Goal: Complete application form

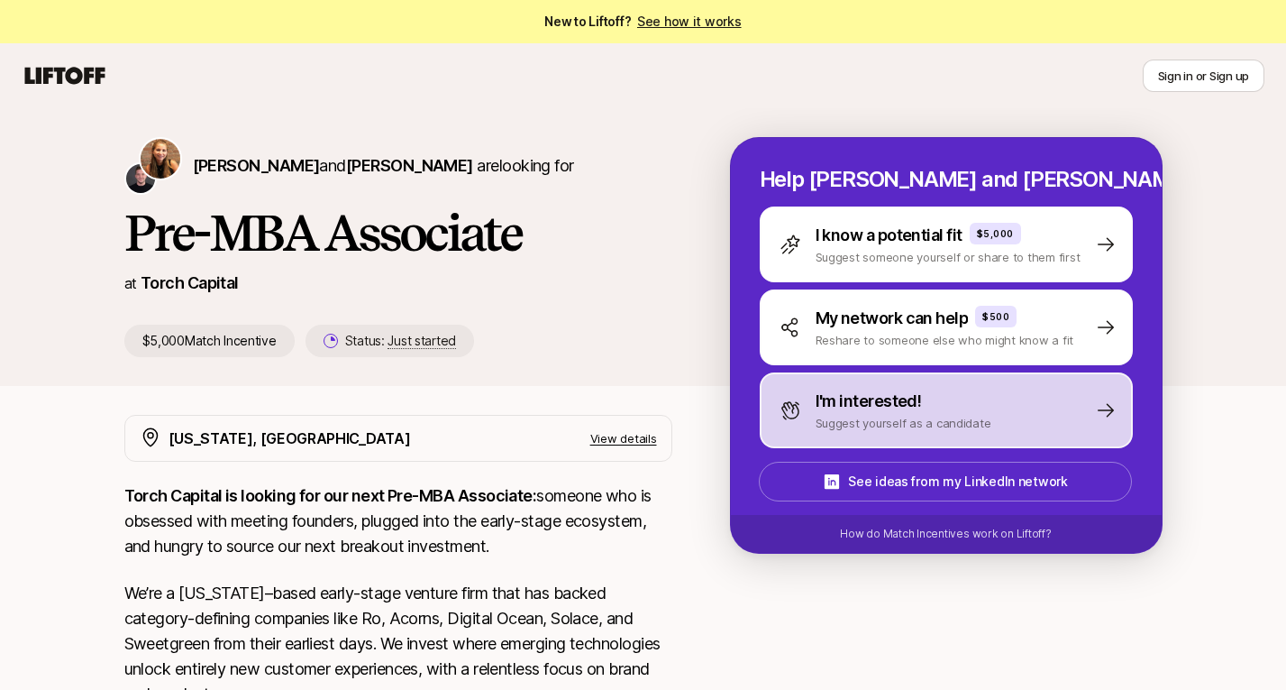
click at [1015, 422] on div "I'm interested! Suggest yourself as a candidate" at bounding box center [946, 410] width 373 height 76
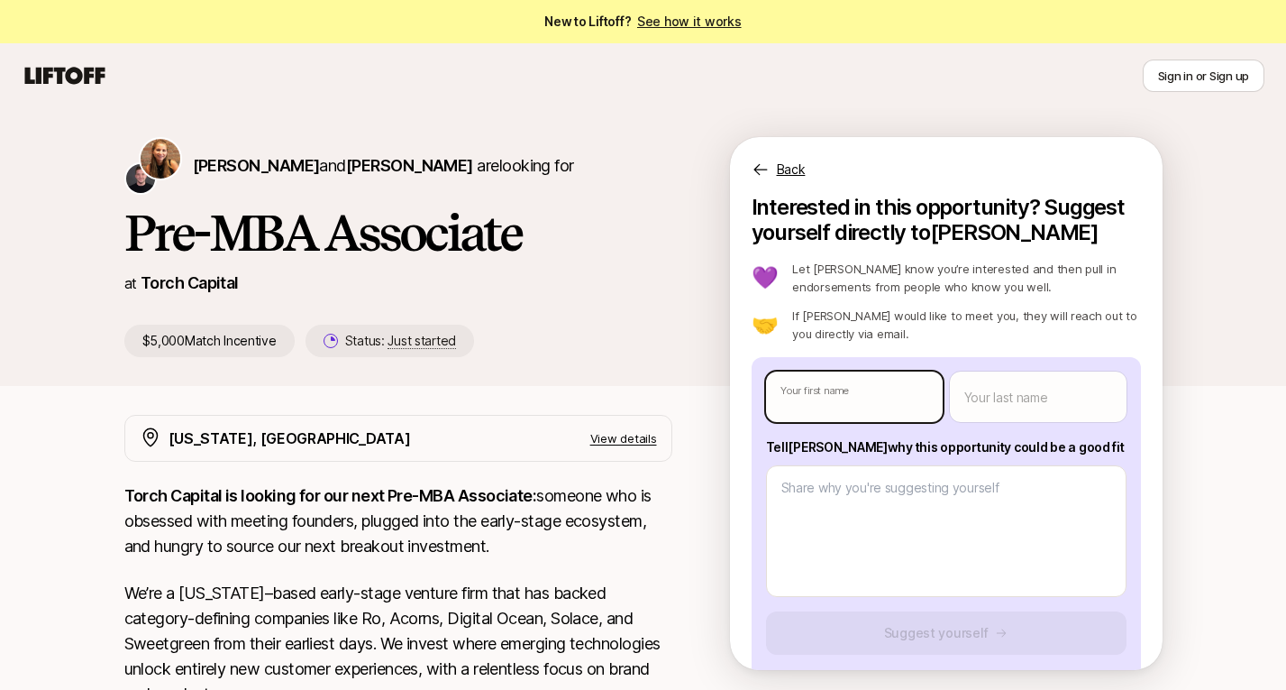
type textarea "x"
click at [897, 390] on body "New to Liftoff? See how it works Sign in or Sign up Sign in or Sign up [PERSON_…" at bounding box center [643, 345] width 1286 height 690
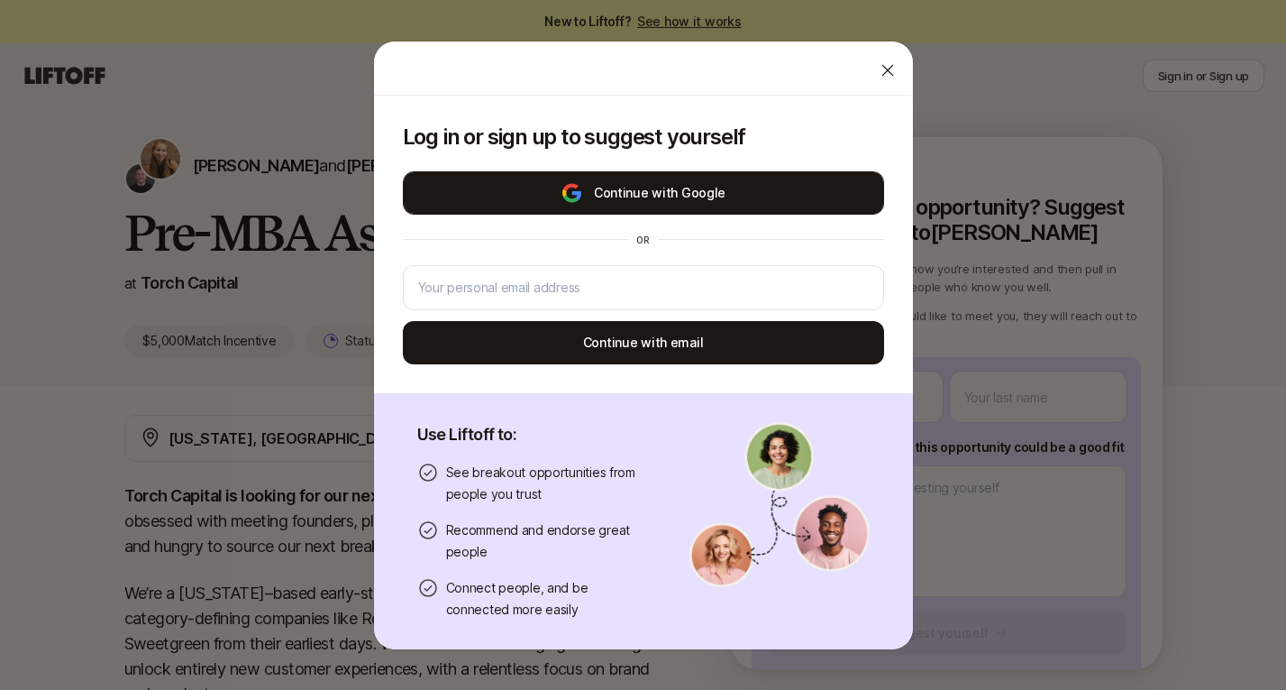
click at [680, 209] on button "Continue with Google" at bounding box center [643, 192] width 481 height 43
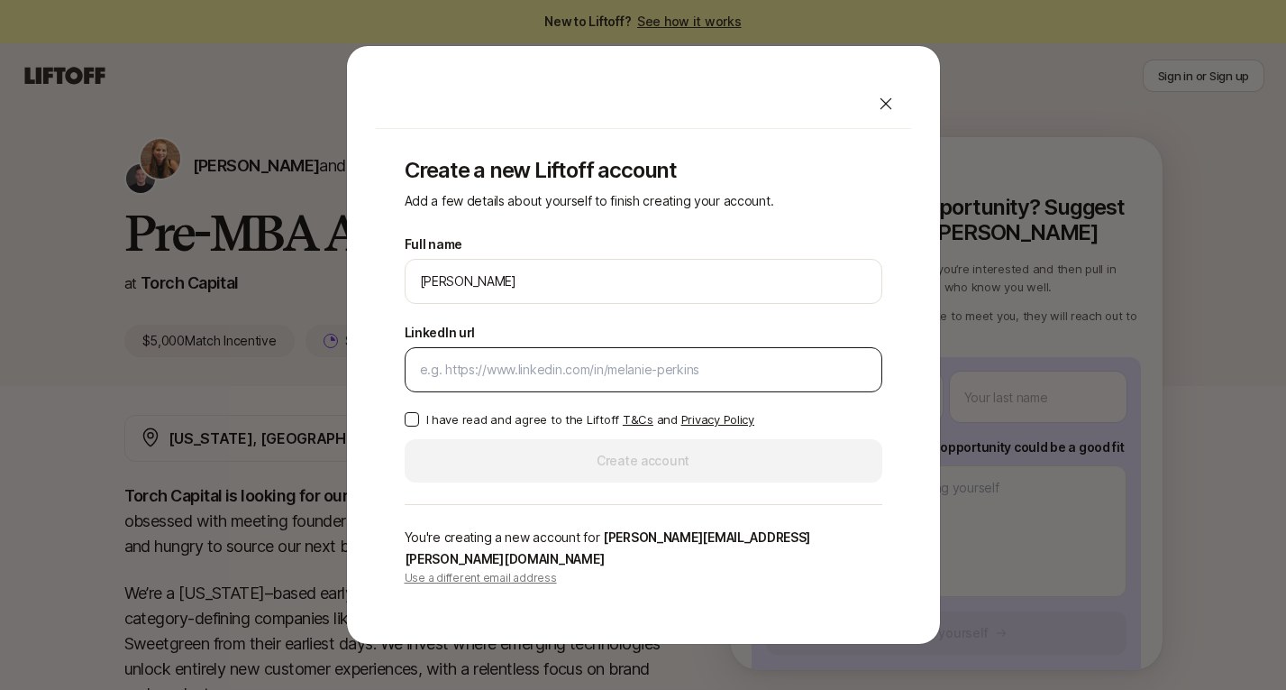
click at [631, 378] on input "LinkedIn url" at bounding box center [643, 370] width 447 height 22
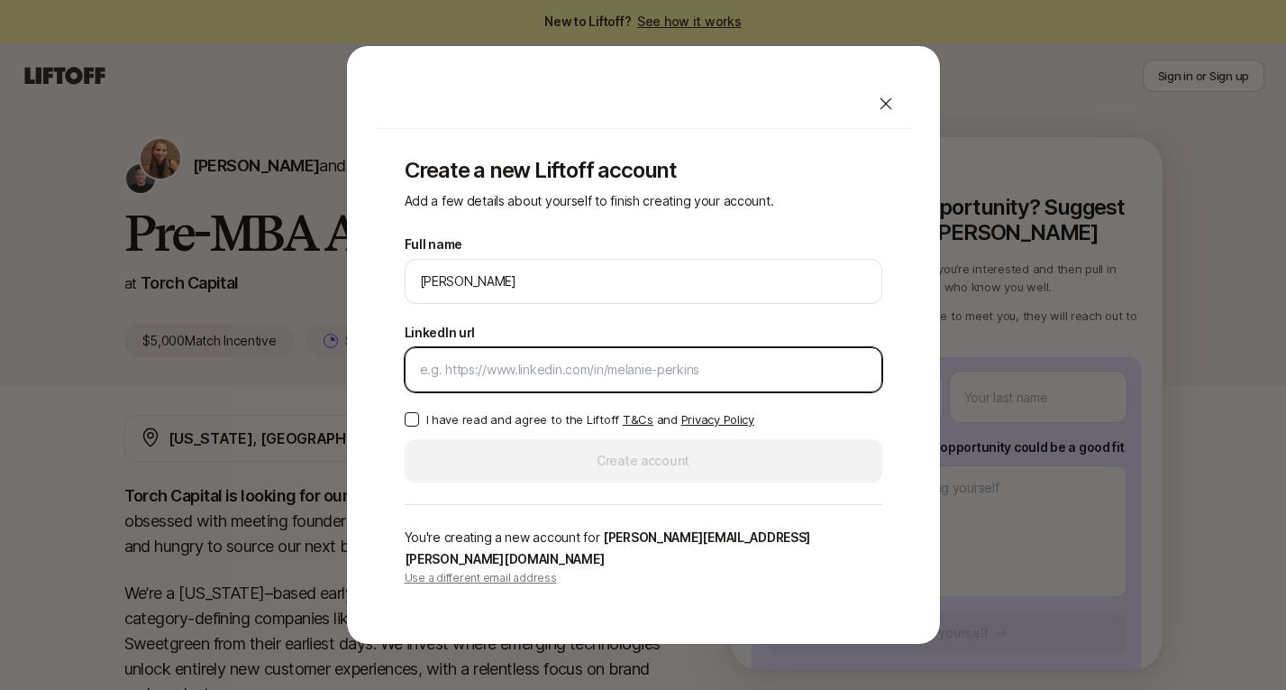
paste input "[URL][DOMAIN_NAME]"
type input "[URL][DOMAIN_NAME]"
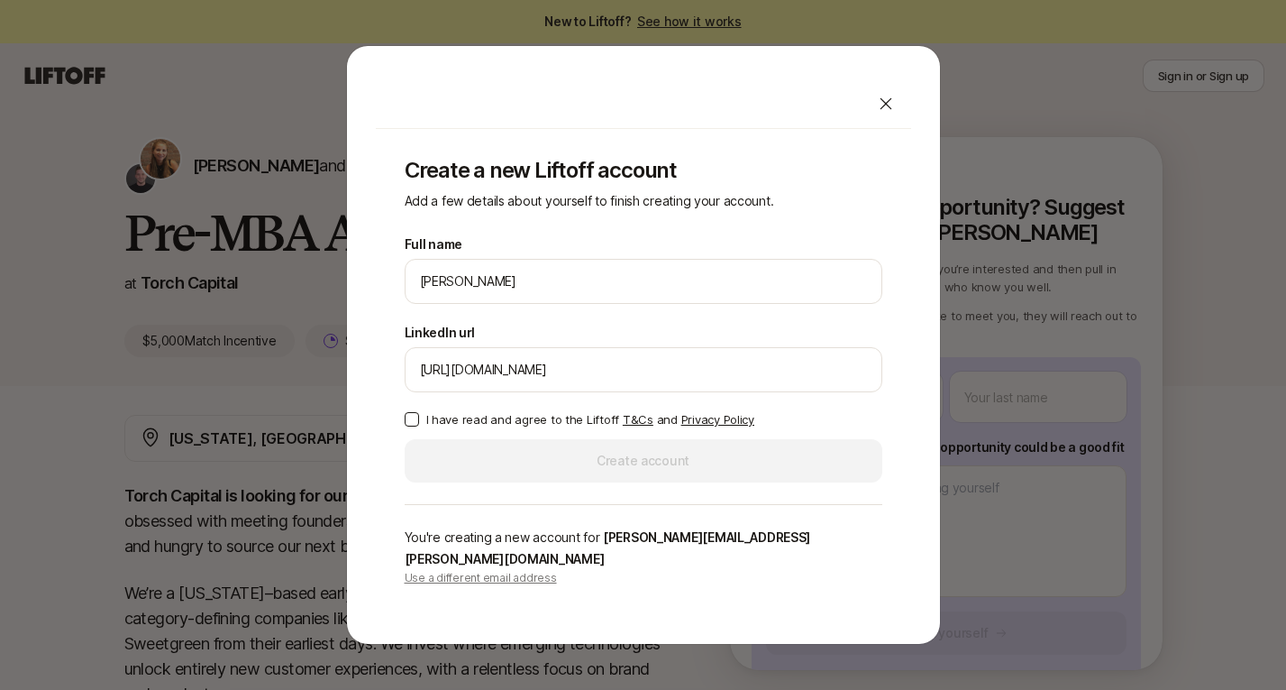
click at [533, 428] on p "I have read and agree to the Liftoff T&Cs and Privacy Policy" at bounding box center [590, 419] width 328 height 18
click at [419, 426] on button "I have read and agree to the Liftoff T&Cs and Privacy Policy" at bounding box center [412, 419] width 14 height 14
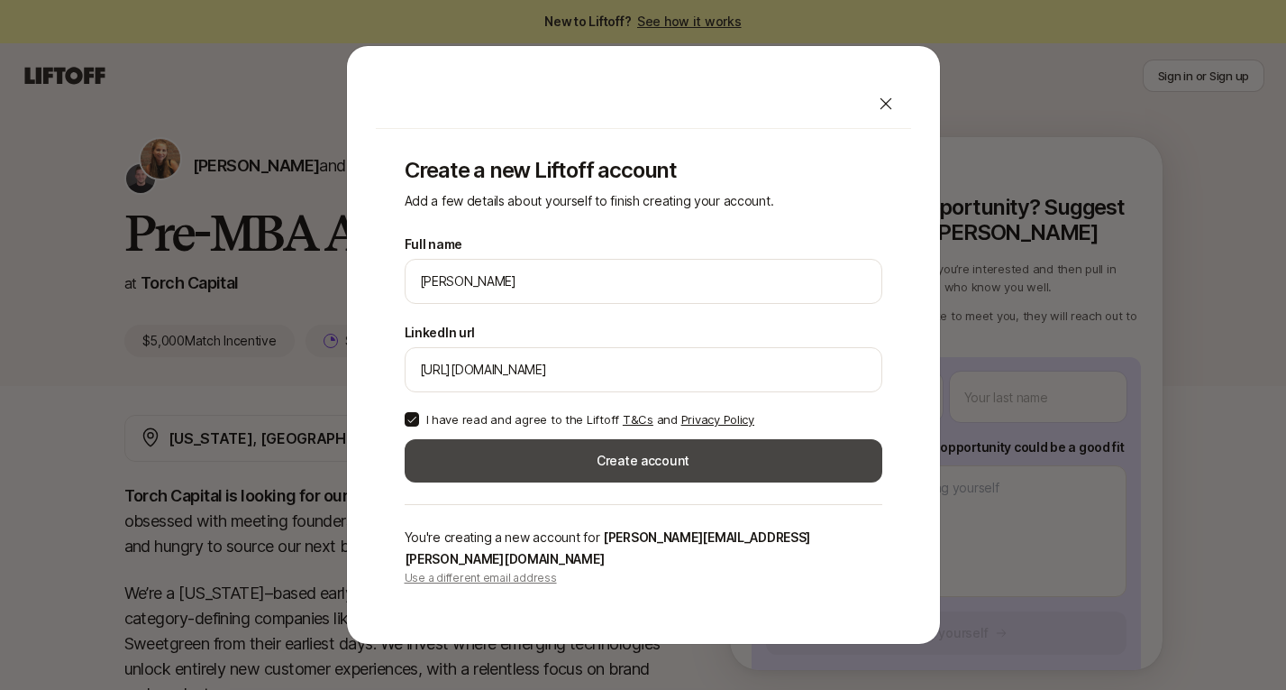
click at [431, 458] on button "Create account" at bounding box center [644, 460] width 478 height 43
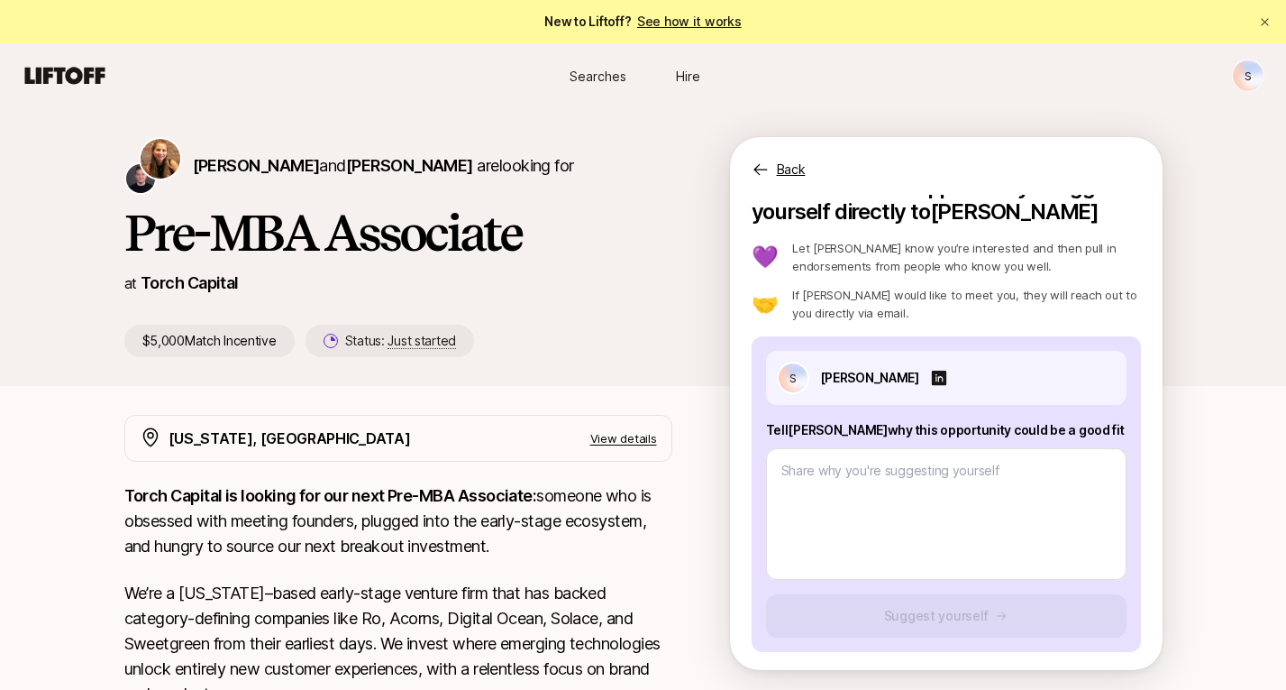
scroll to position [24, 0]
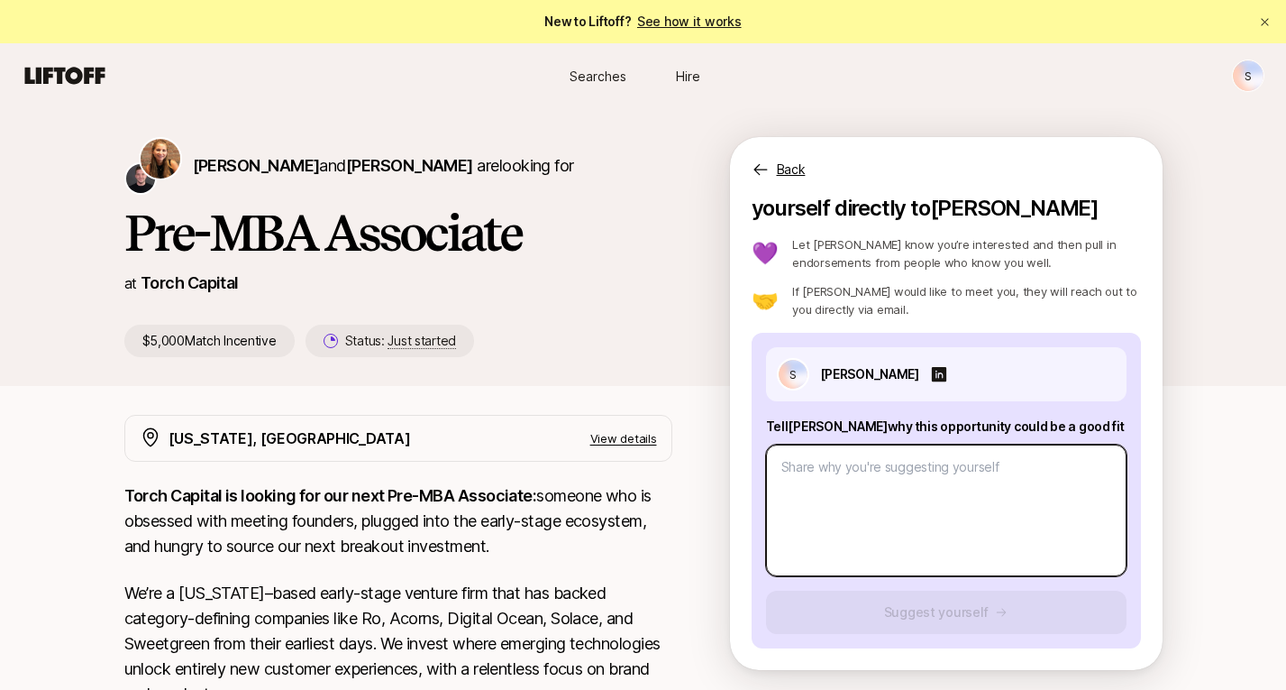
click at [1013, 490] on textarea at bounding box center [946, 510] width 361 height 132
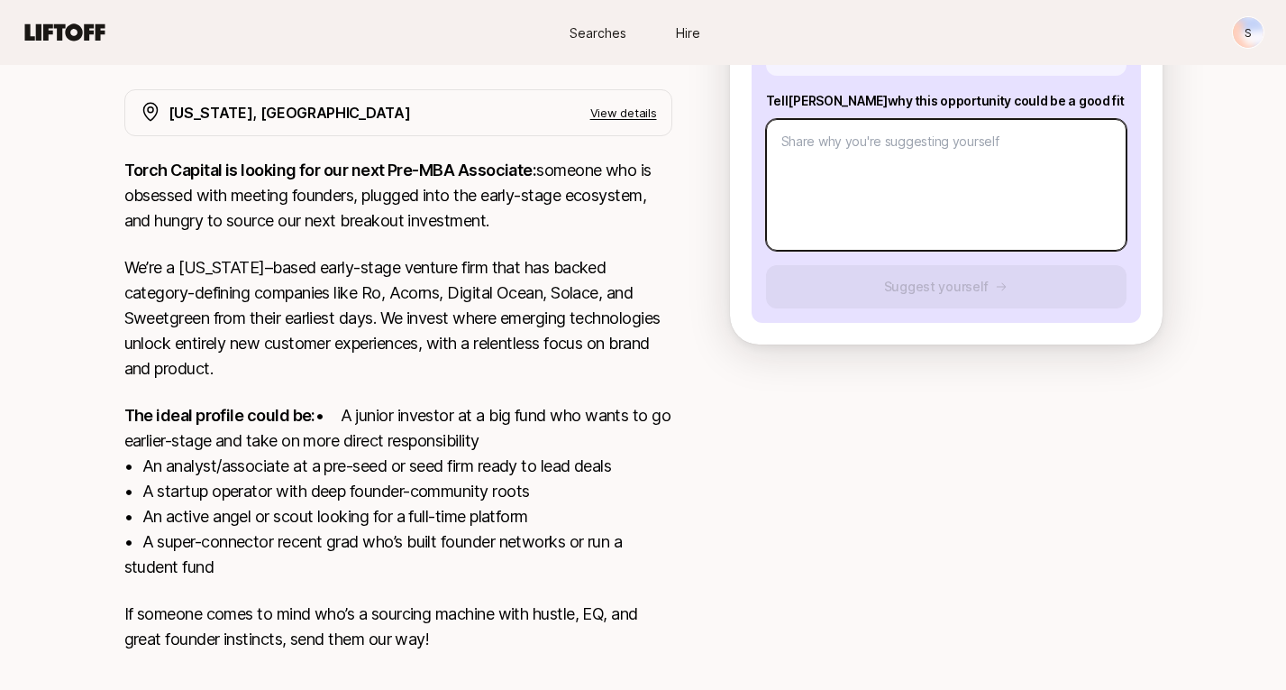
scroll to position [428, 0]
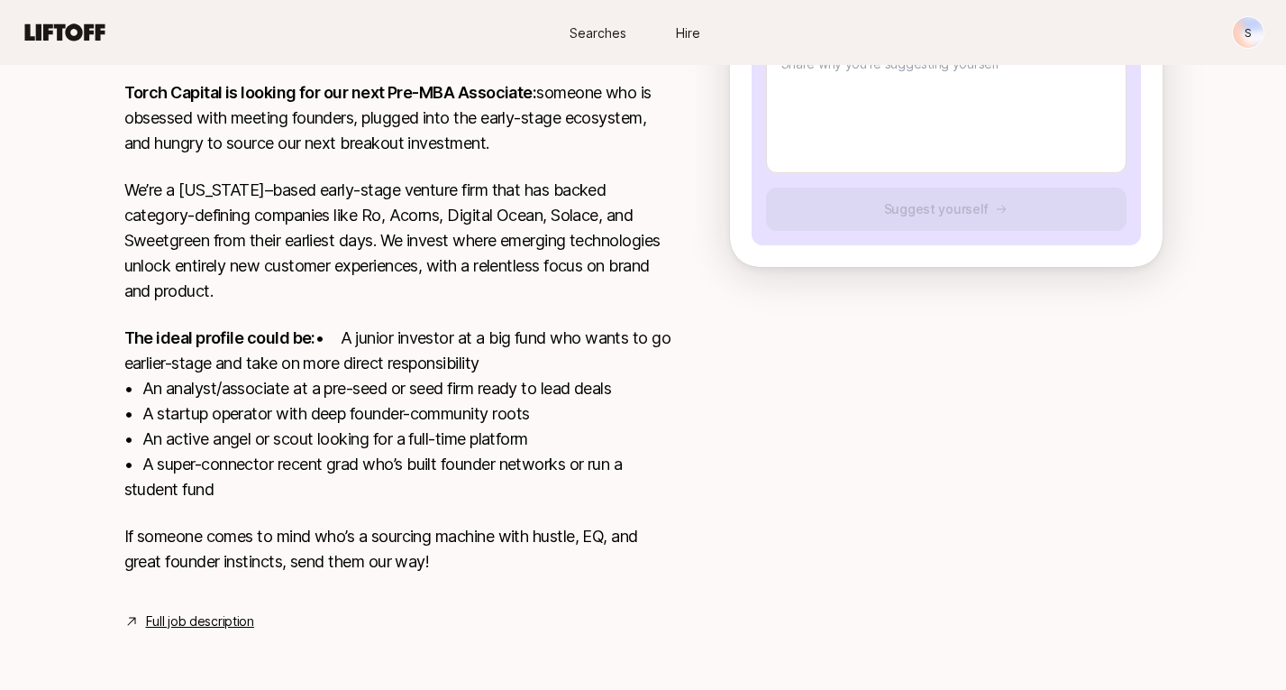
click at [165, 628] on link "Full job description" at bounding box center [200, 621] width 108 height 22
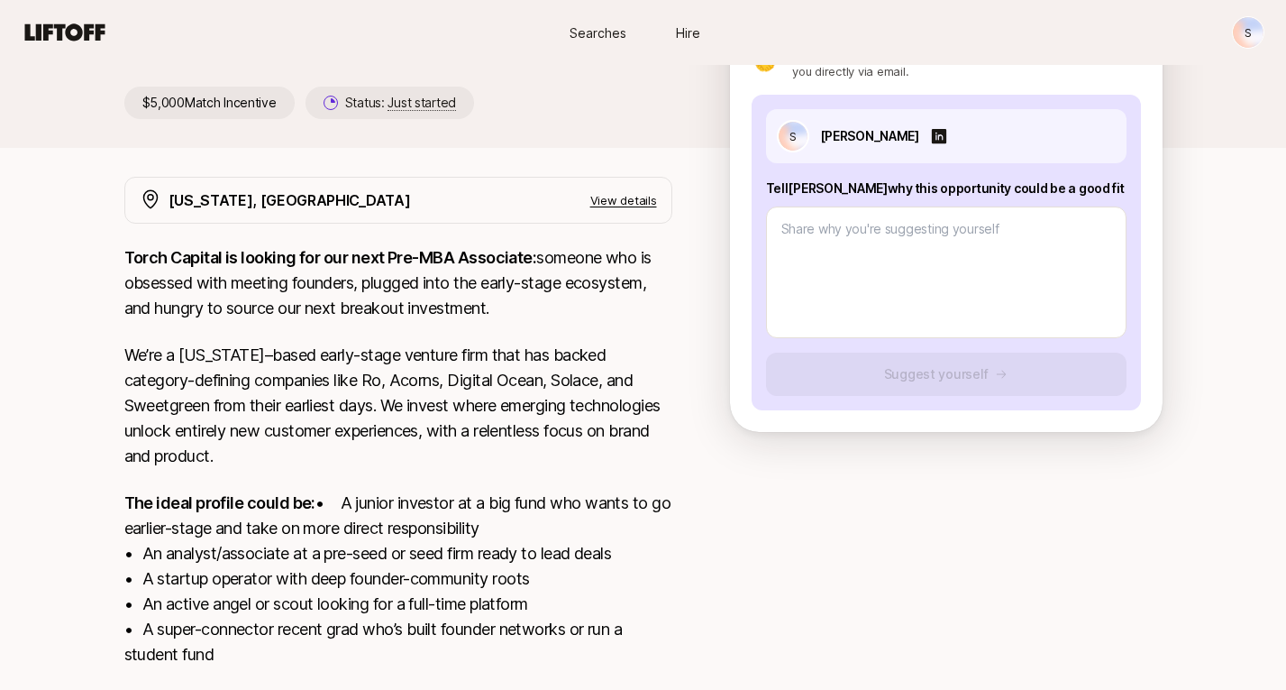
scroll to position [239, 0]
click at [644, 199] on p "View details" at bounding box center [623, 199] width 67 height 18
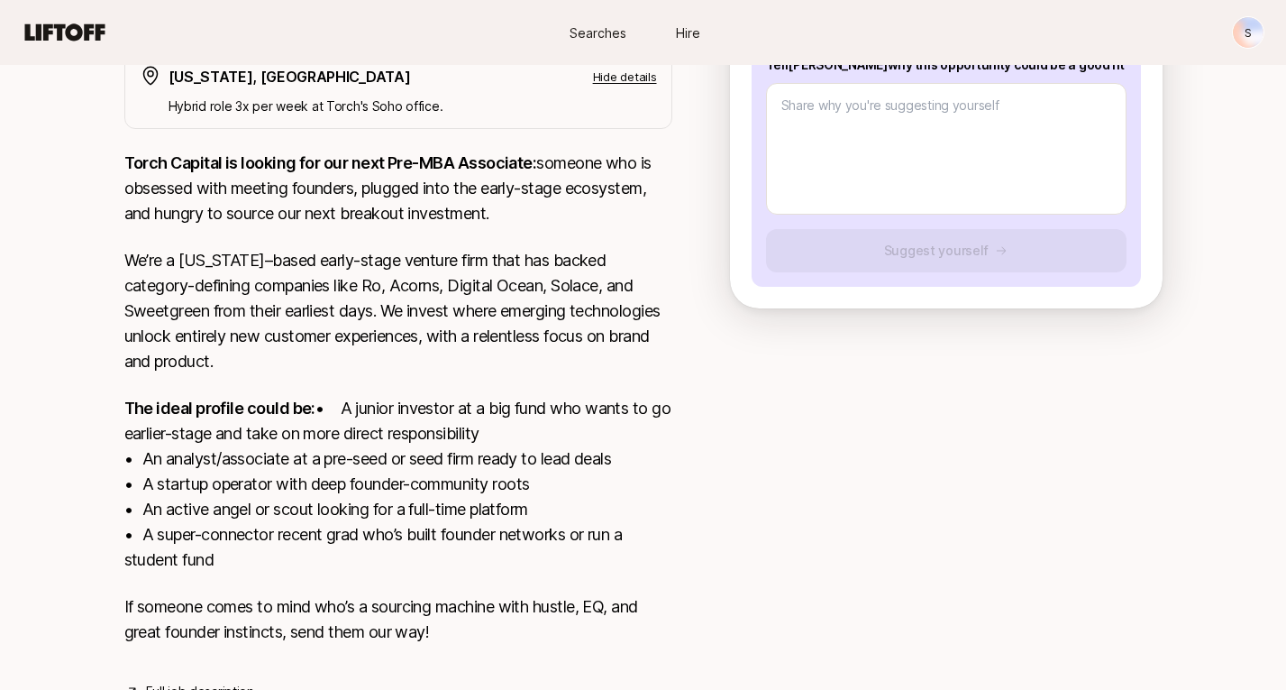
scroll to position [128, 0]
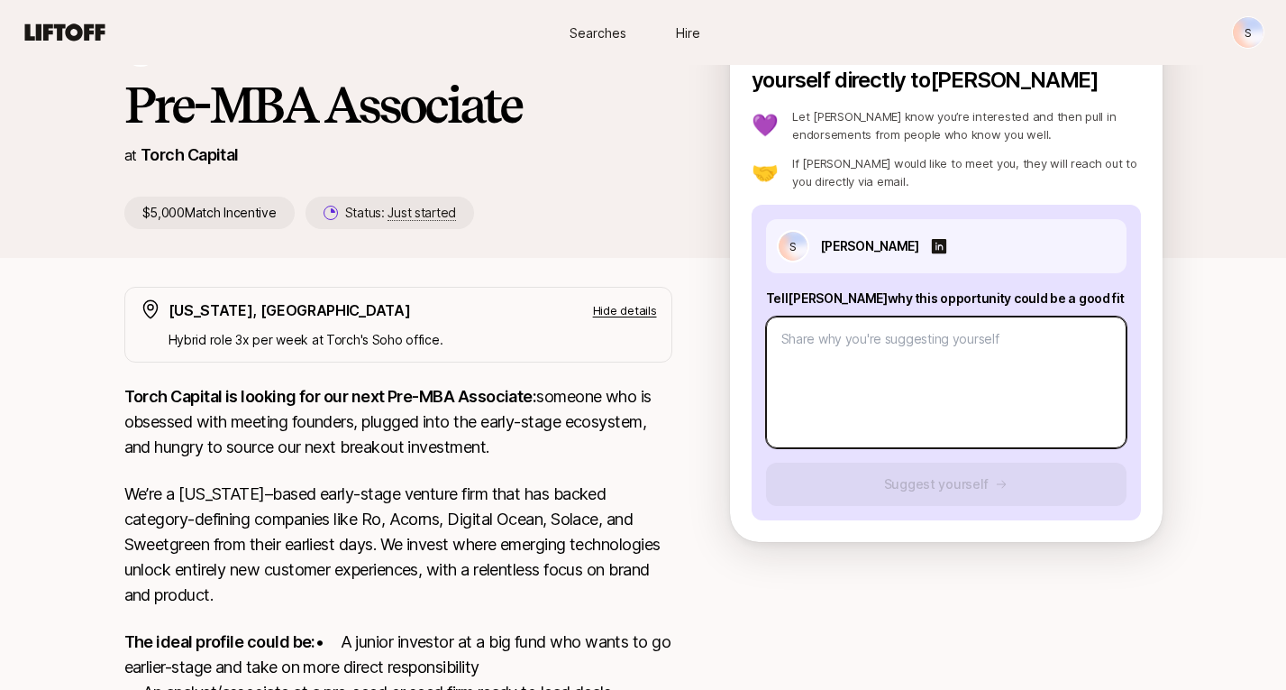
click at [935, 392] on textarea at bounding box center [946, 382] width 361 height 132
paste textarea "1. What investment thesis are you most excited about? 2. What are three compani…"
type textarea "x"
type textarea "1. What investment thesis are you most excited about? 2. What are three compani…"
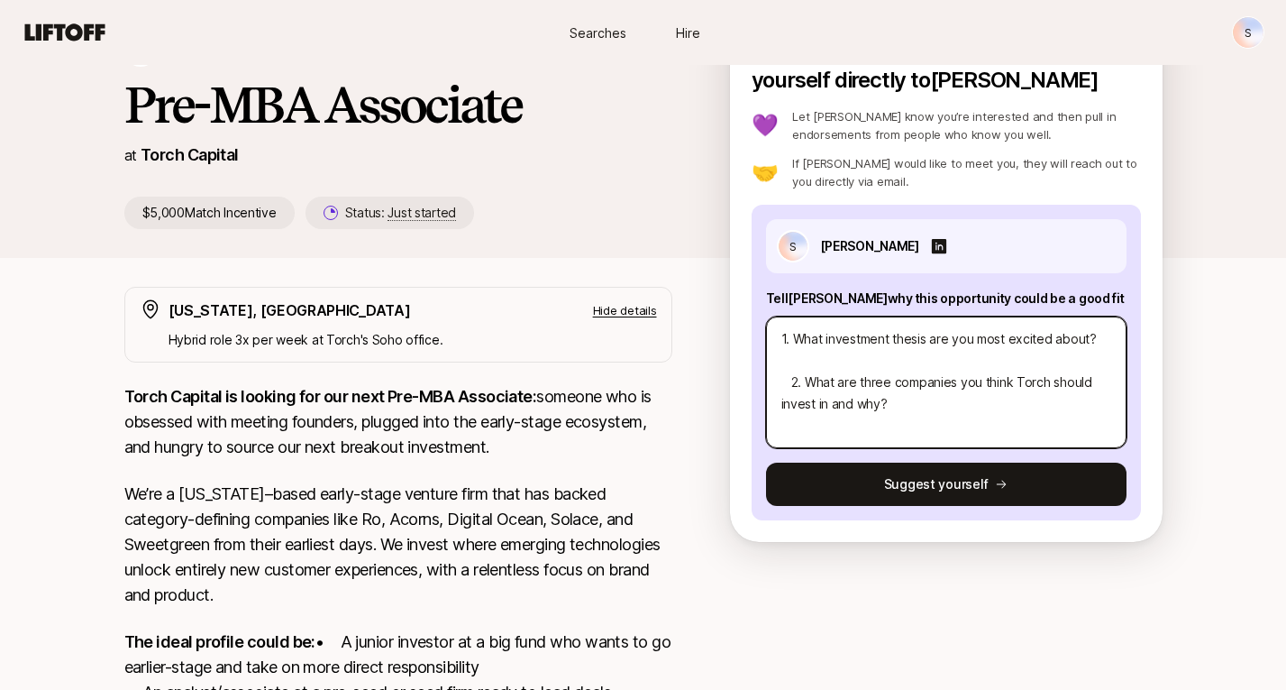
click at [912, 367] on textarea "1. What investment thesis are you most excited about? 2. What are three compani…" at bounding box center [946, 382] width 361 height 132
type textarea "x"
type textarea "1. What investment thesis are you most excited about? 2. What are three compani…"
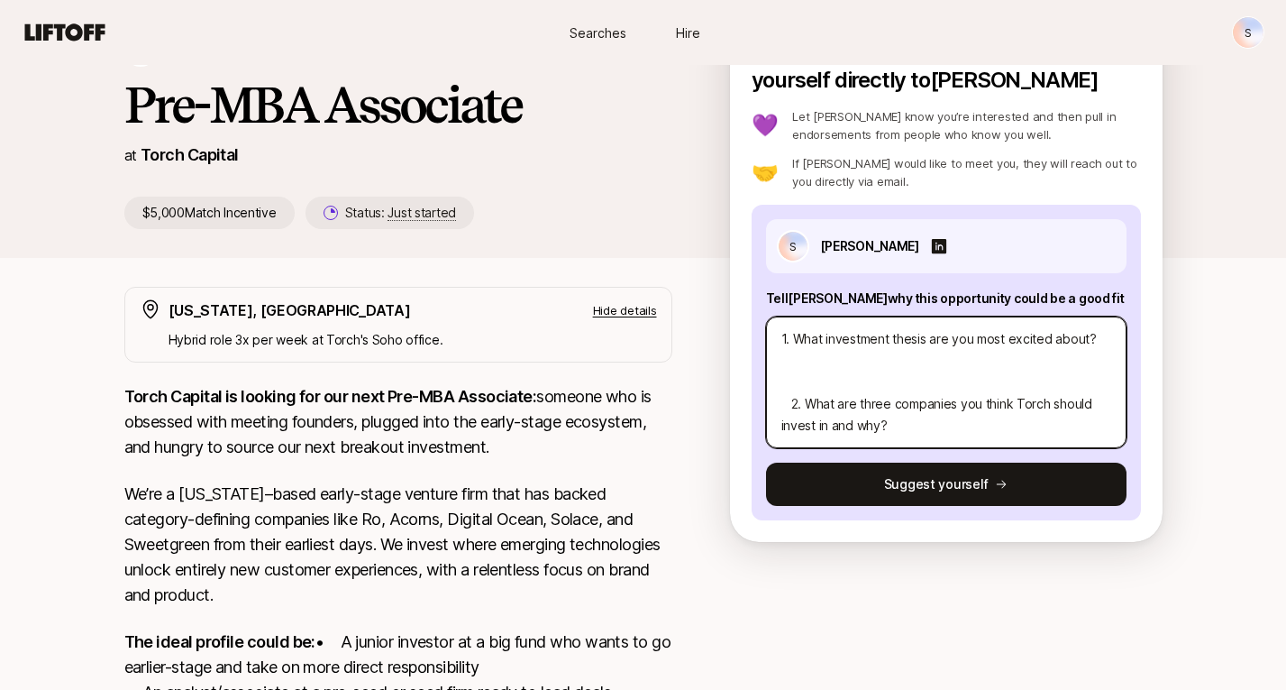
type textarea "x"
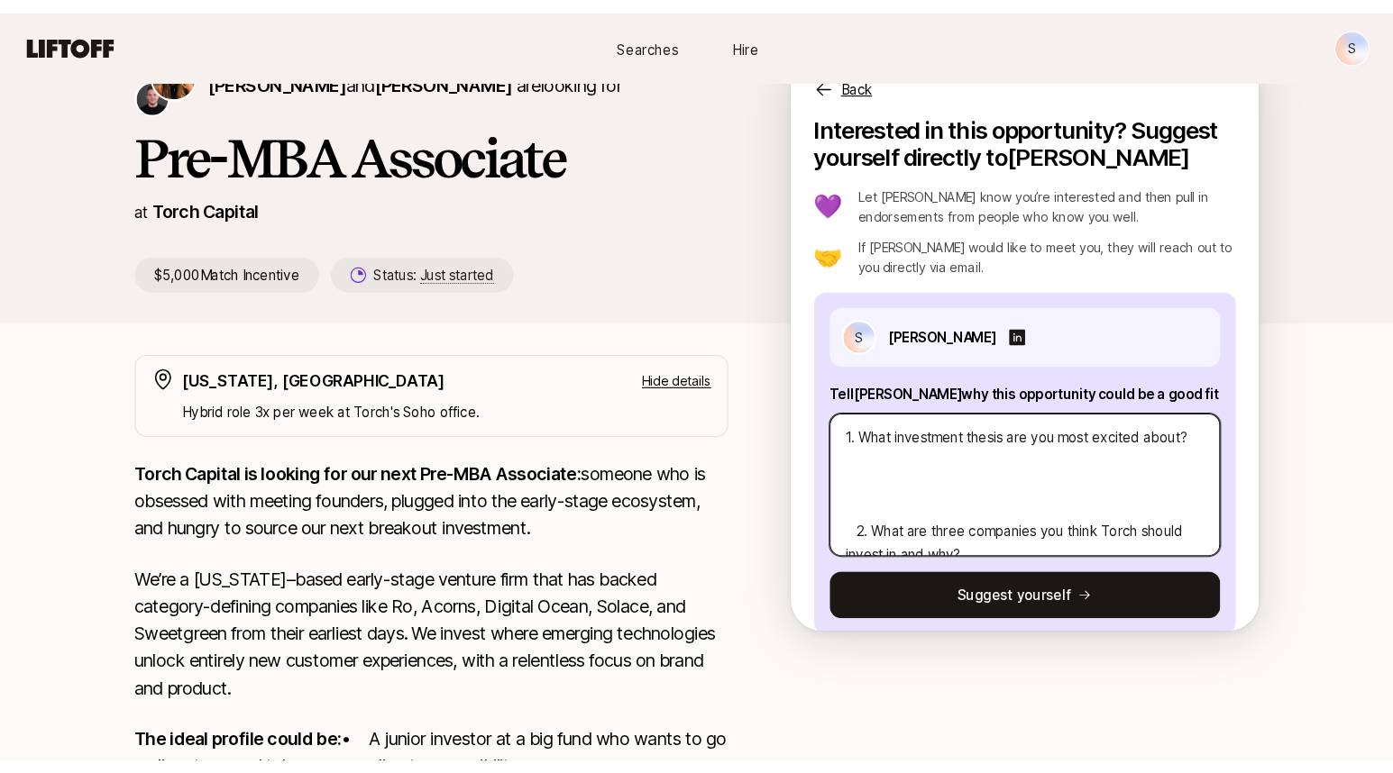
scroll to position [29, 0]
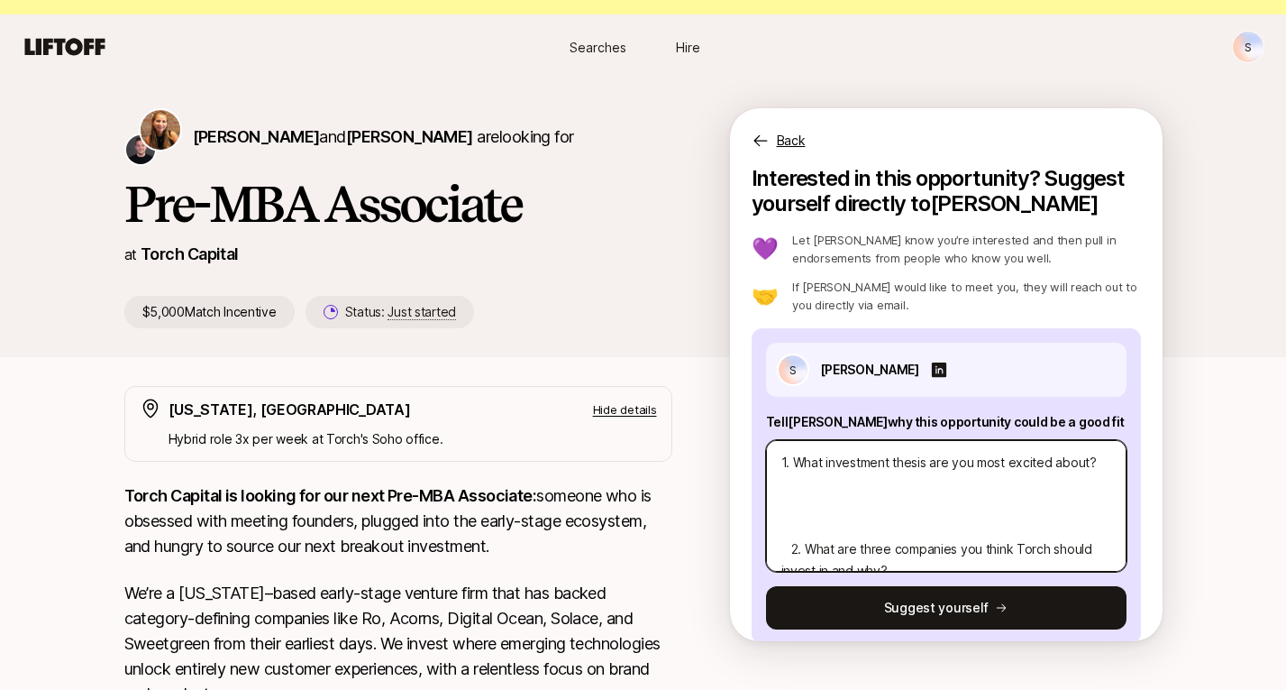
type textarea "1. What investment thesis are you most excited about? 2. What are three compani…"
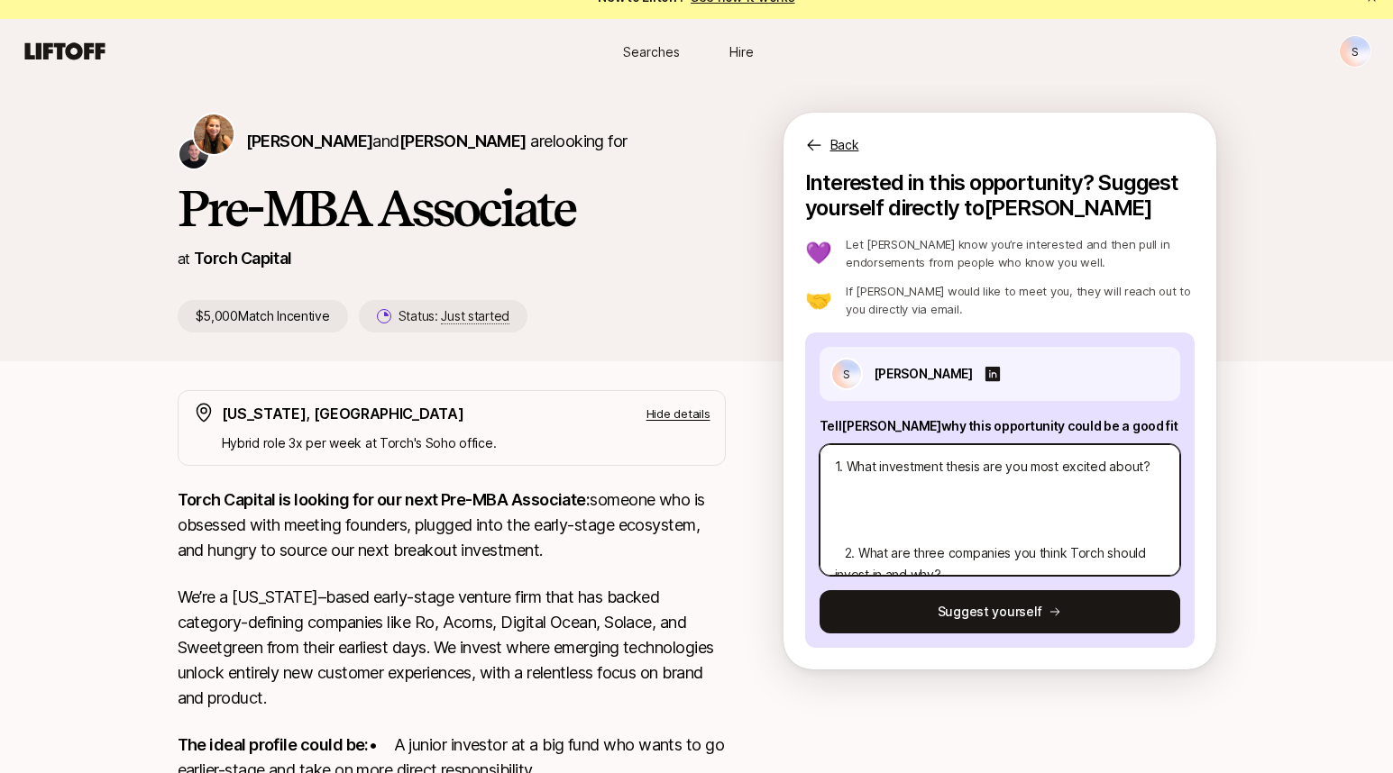
scroll to position [22, 0]
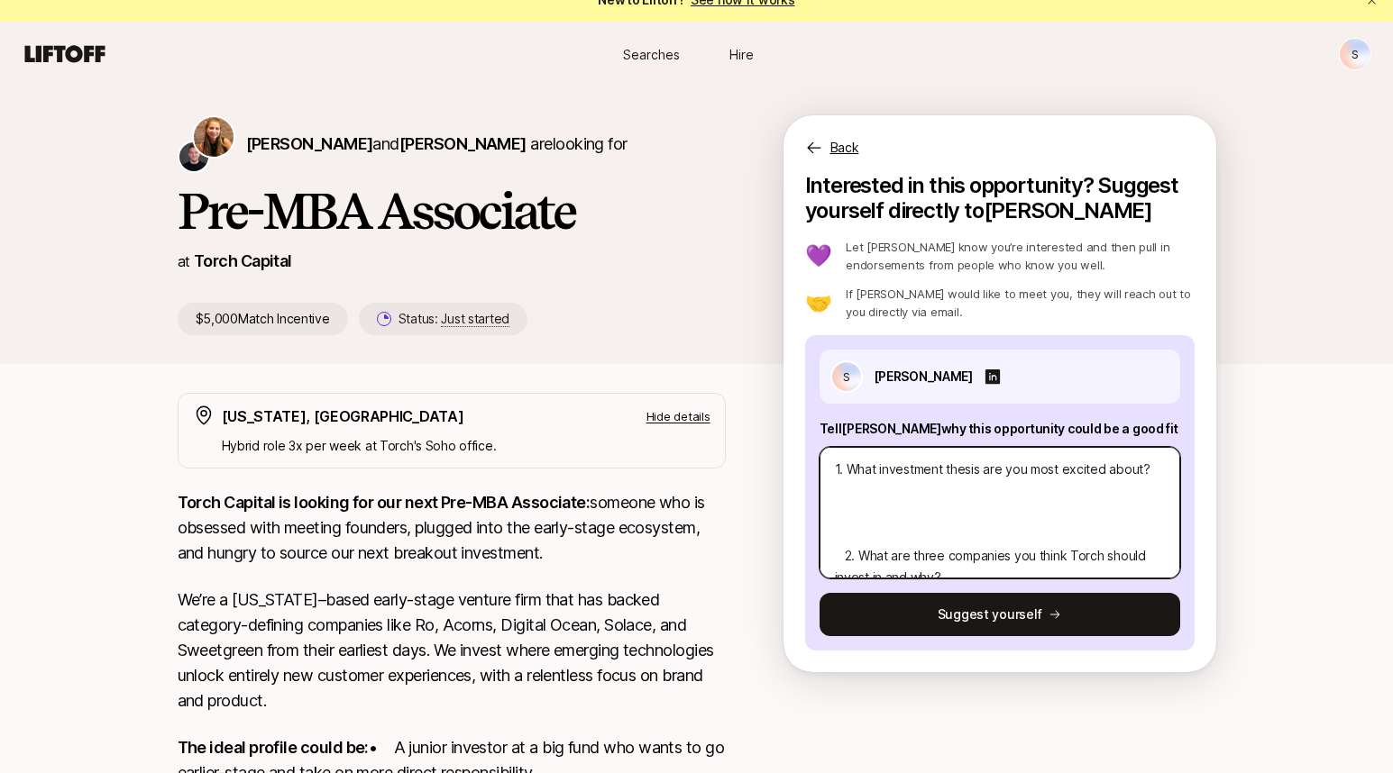
type textarea "x"
type textarea "1. What investment thesis are you most excited about? 2. What are three compani…"
type textarea "x"
type textarea "1. What investment thesis are you most excited about? 2. What are three compani…"
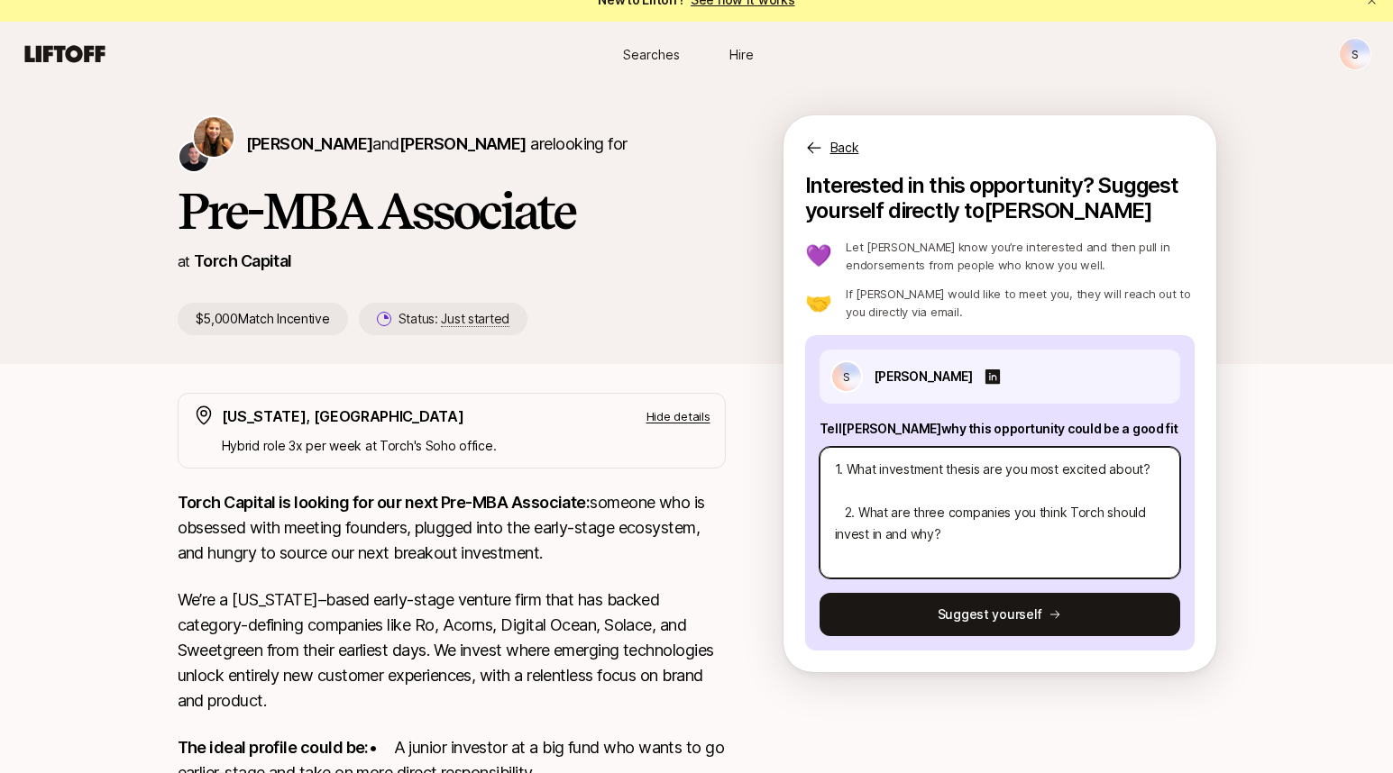
type textarea "x"
type textarea "1. What investment thesis are you most excited about 2. What are three companie…"
type textarea "x"
type textarea "1. What investment thesis are you most excited abou 2. What are three companies…"
type textarea "x"
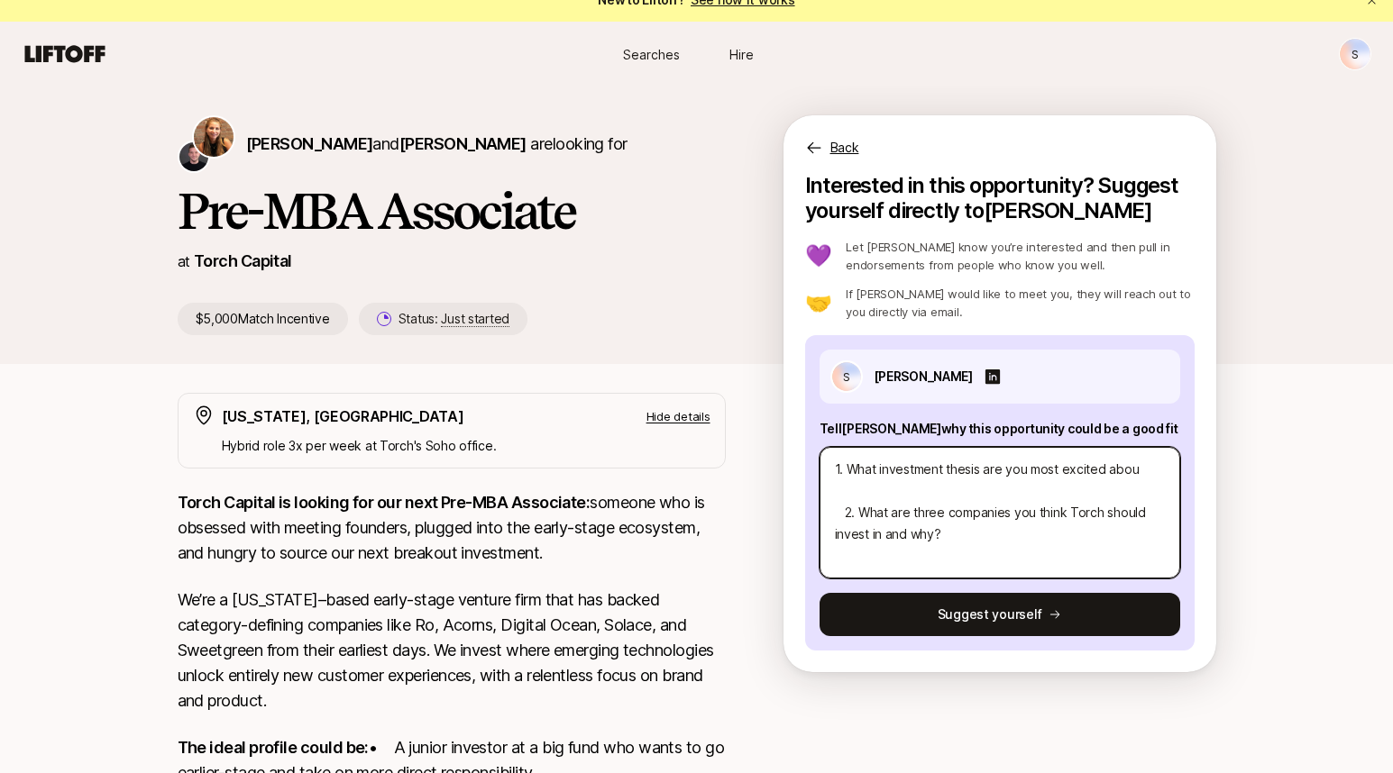
type textarea "1. What investment thesis are you most excited abo 2. What are three companies …"
type textarea "x"
type textarea "1. What investment thesis are you most excited ab 2. What are three companies y…"
type textarea "x"
type textarea "1. What investment thesis are you most excited a 2. What are three companies yo…"
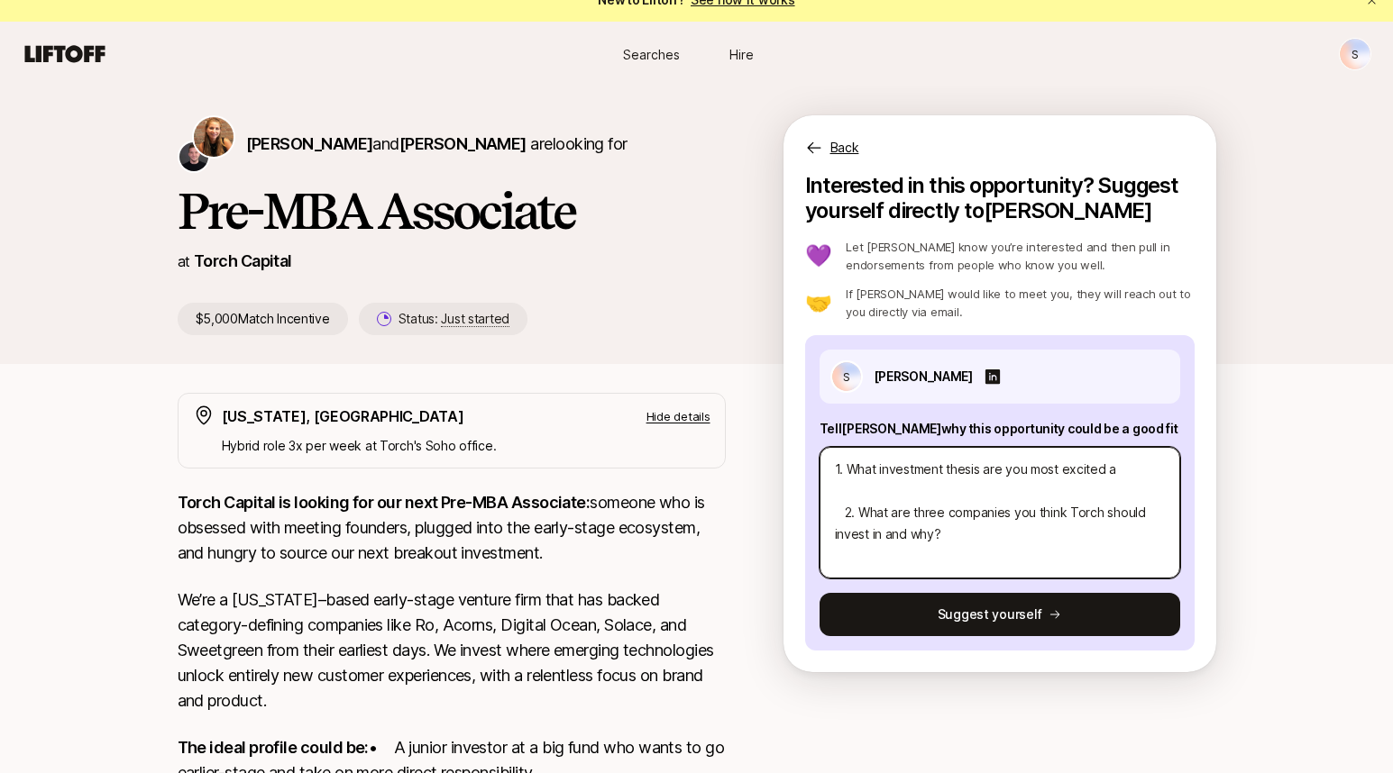
type textarea "x"
type textarea "1. What investment thesis are you most excited 2. What are three companies you …"
type textarea "x"
type textarea "1. What investment thesis are you most excited 2. What are three companies you …"
type textarea "x"
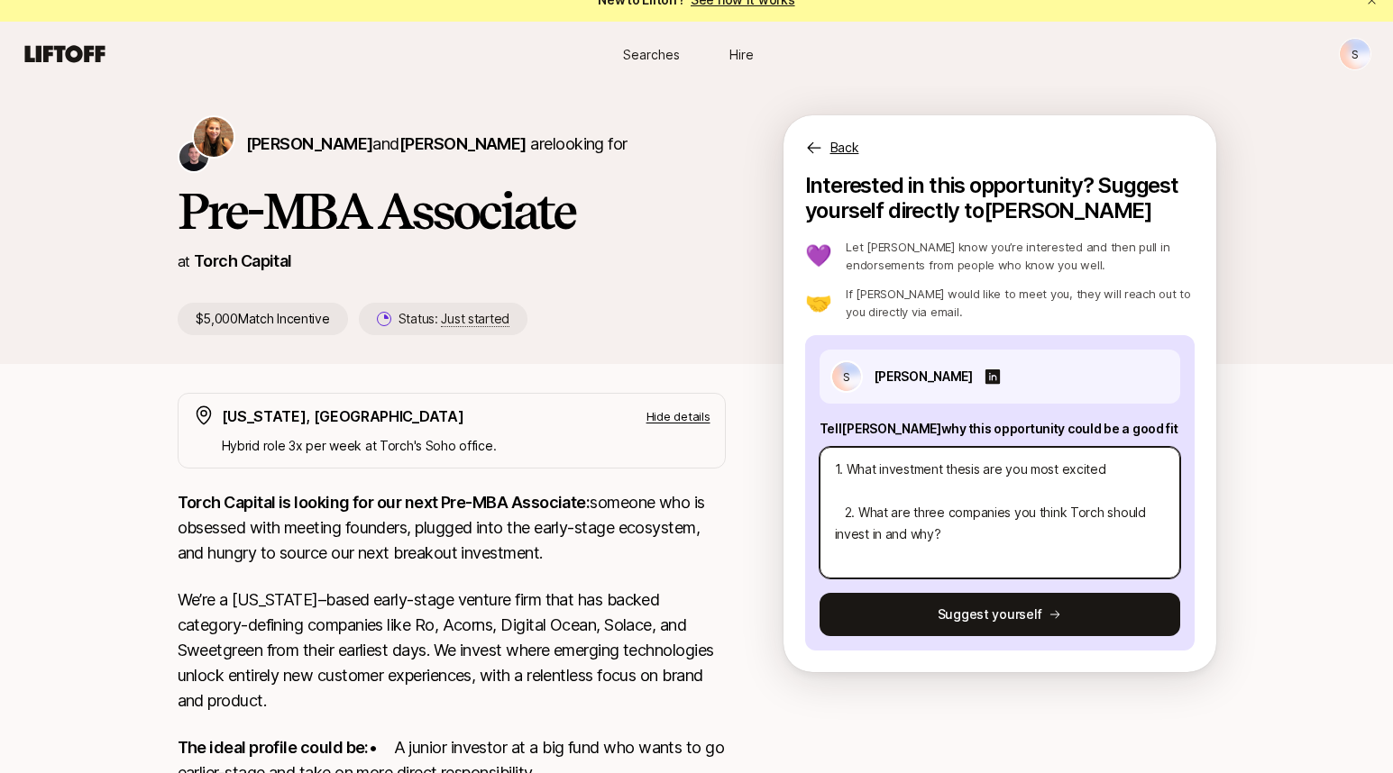
type textarea "1. What investment thesis are you most excite 2. What are three companies you t…"
type textarea "x"
type textarea "1. What investment thesis are you most excit 2. What are three companies you th…"
type textarea "x"
type textarea "1. What investment thesis are you most exci 2. What are three companies you thi…"
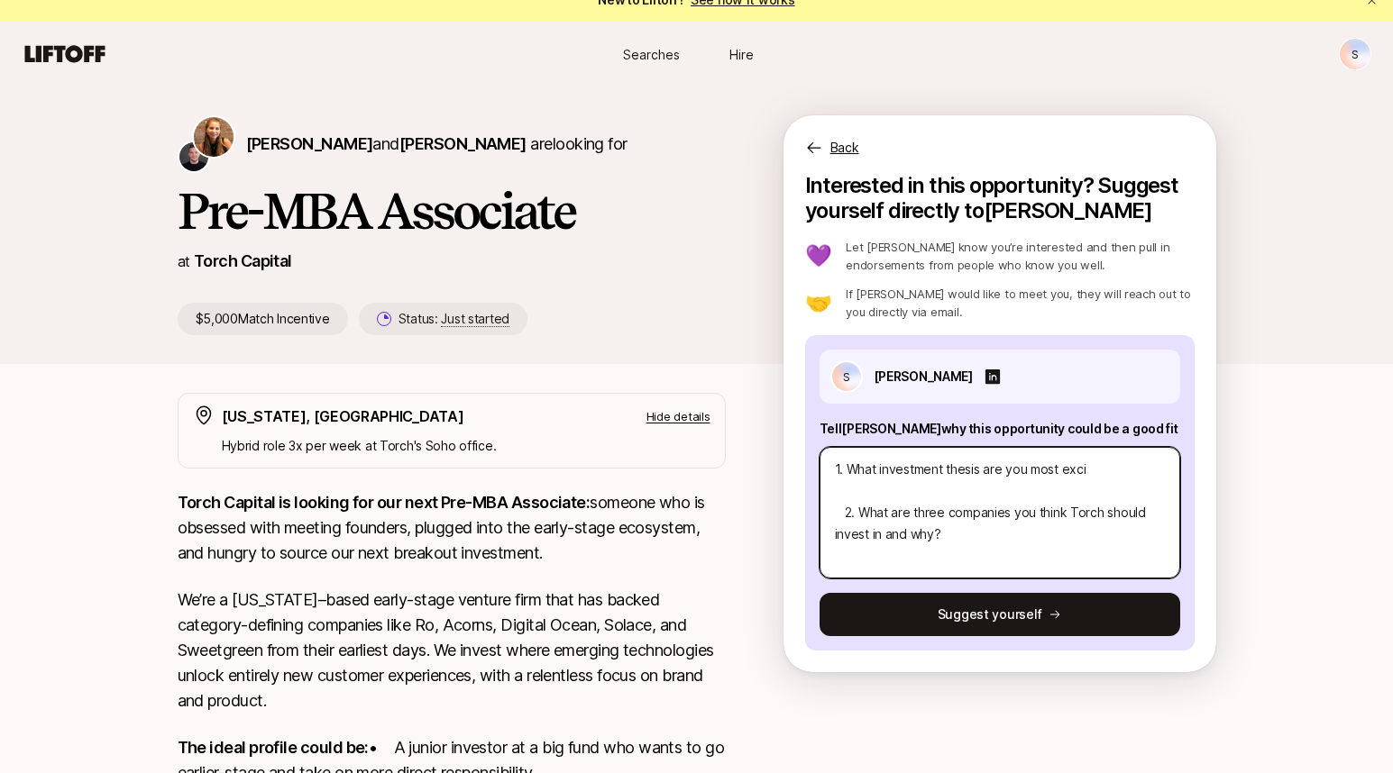
type textarea "x"
type textarea "1. What investment thesis are you most exc 2. What are three companies you thin…"
type textarea "x"
type textarea "1. What investment thesis are you most ex 2. What are three companies you think…"
type textarea "x"
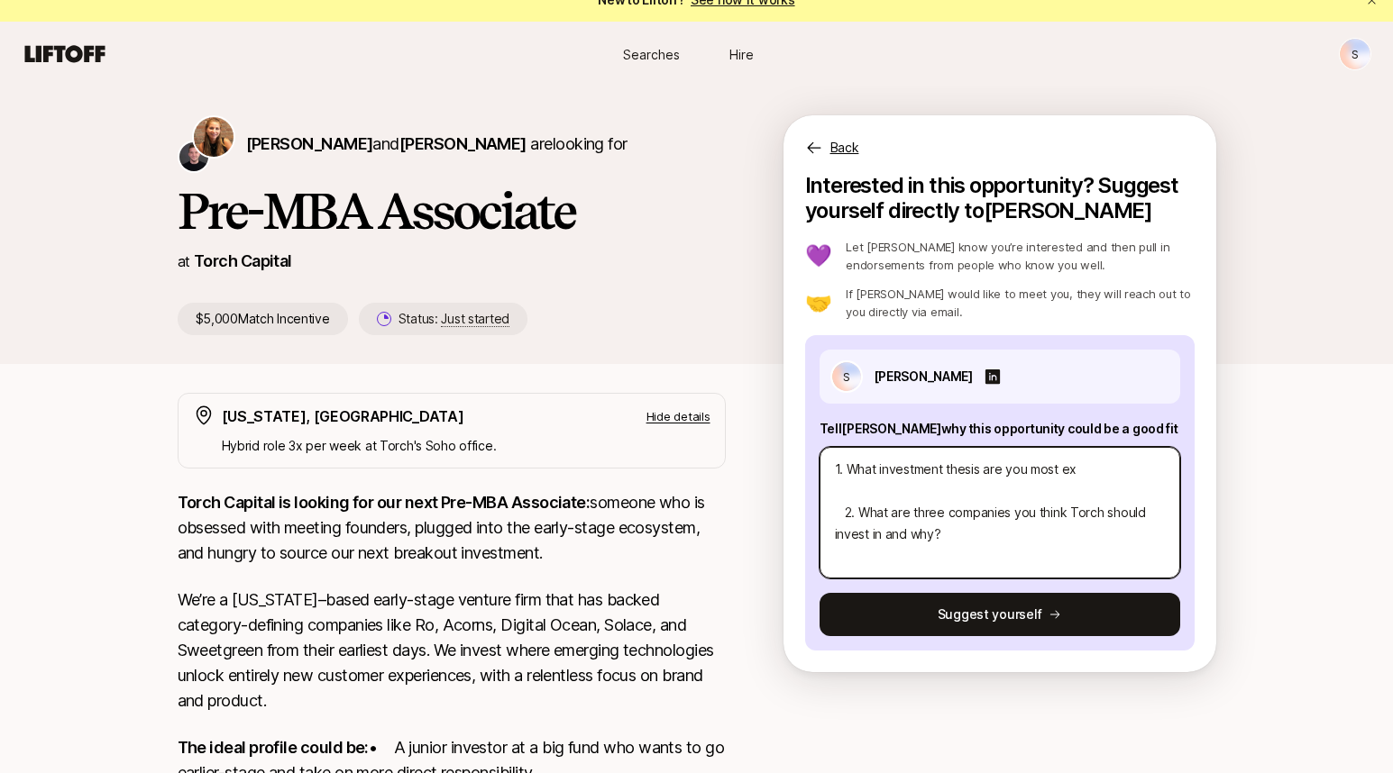
type textarea "1. What investment thesis are you most e 2. What are three companies you think …"
type textarea "x"
type textarea "1. What investment thesis are you most 2. What are three companies you think To…"
type textarea "x"
type textarea "1. What investment thesis are you most 2. What are three companies you think To…"
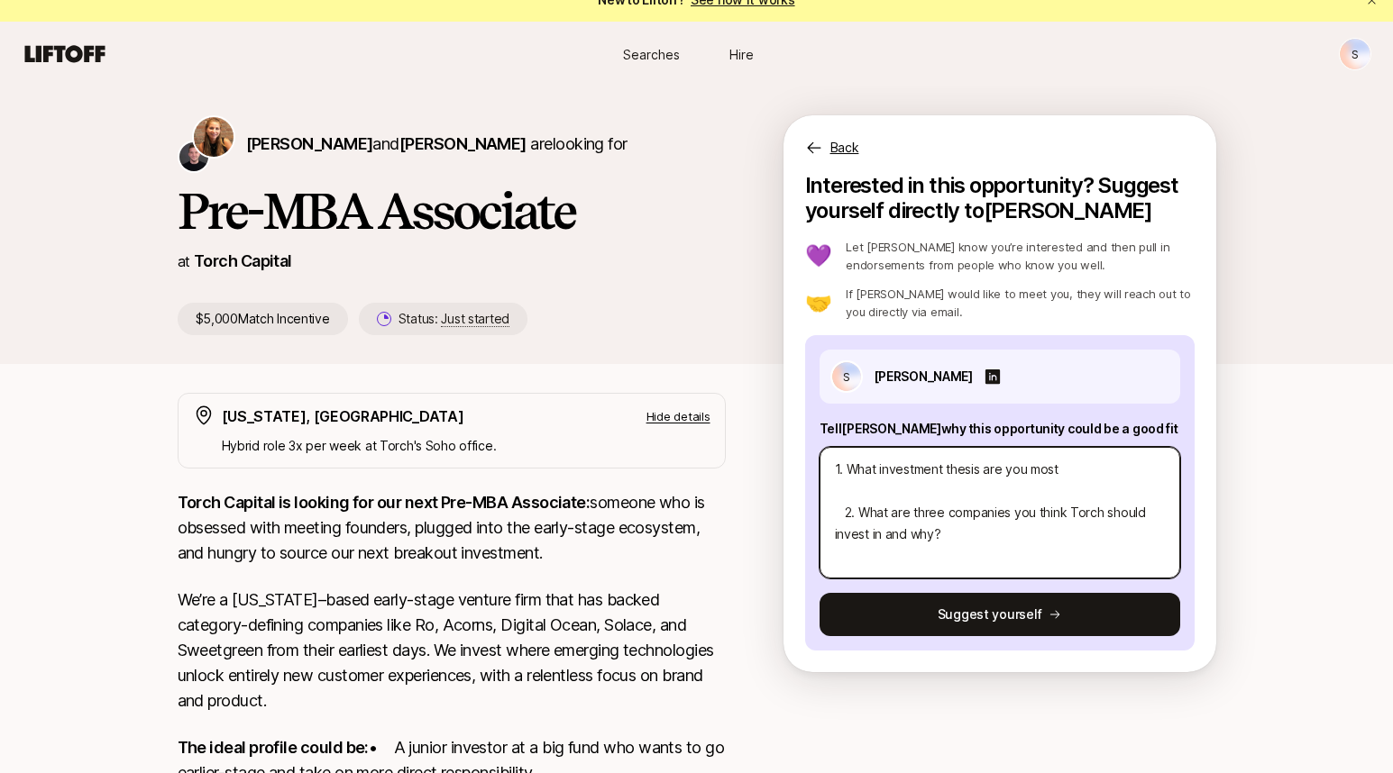
type textarea "x"
type textarea "1. What investment thesis are you mos 2. What are three companies you think Tor…"
type textarea "x"
type textarea "1. What investment thesis are you mo 2. What are three companies you think Torc…"
type textarea "x"
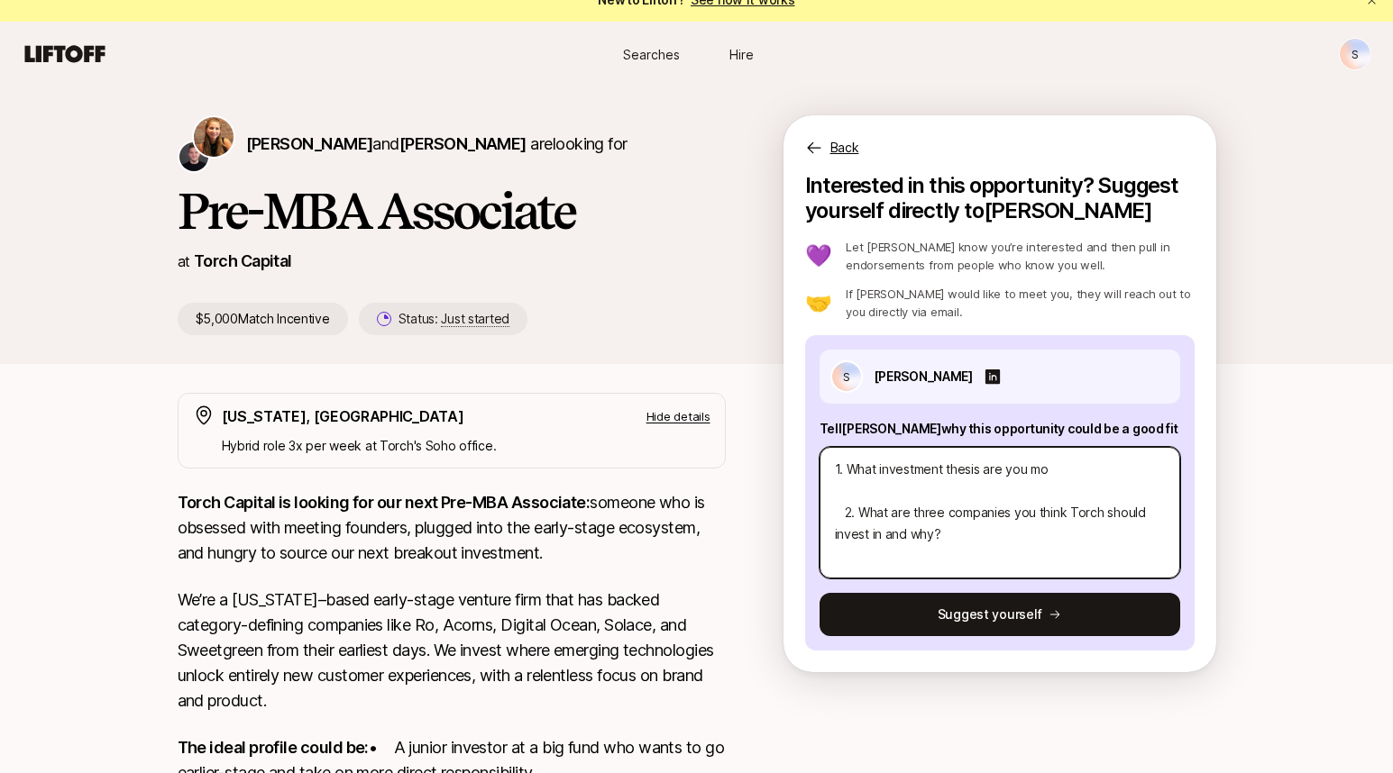
type textarea "1. What investment thesis are you m 2. What are three companies you think Torch…"
type textarea "x"
type textarea "1. What investment thesis are you 2. What are three companies you think Torch s…"
type textarea "x"
type textarea "1. What investment thesis are you 2. What are three companies you think Torch s…"
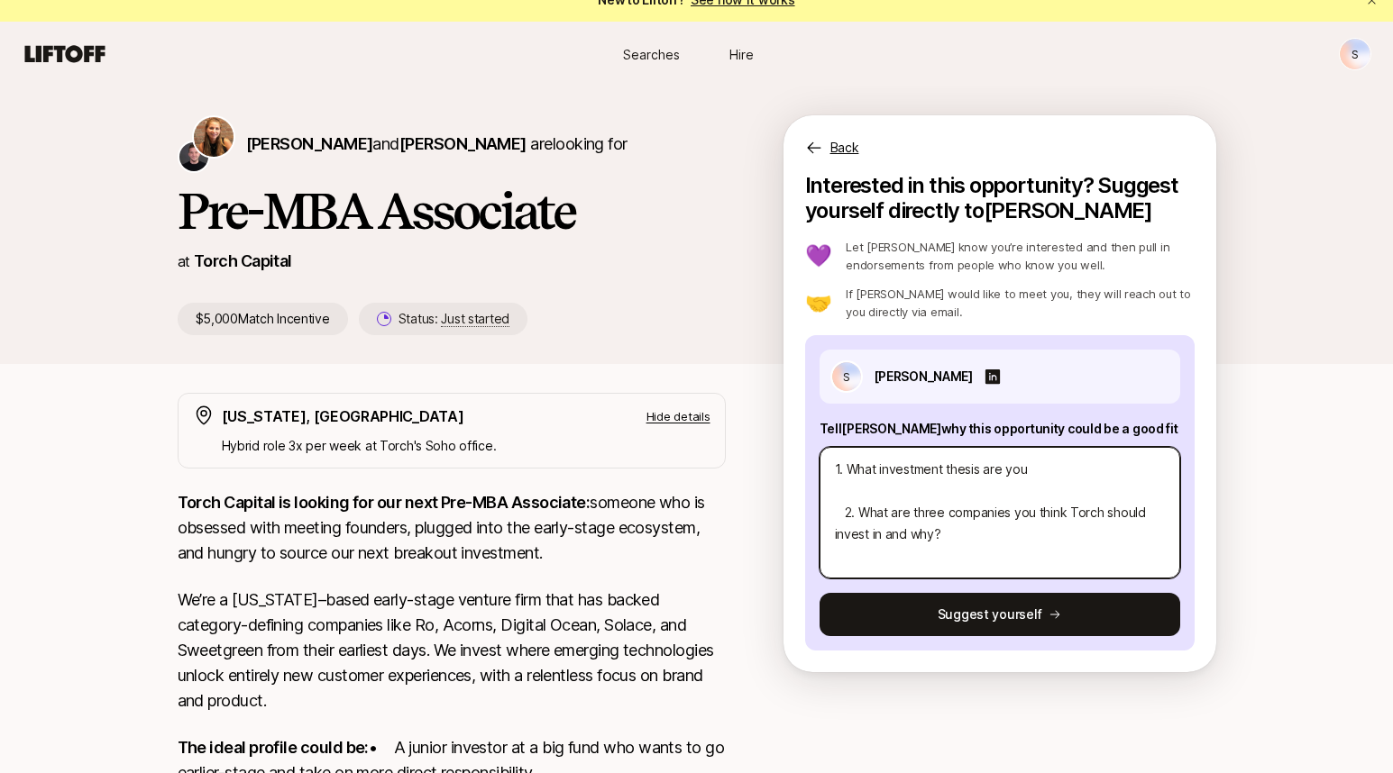
type textarea "x"
type textarea "1. What investment thesis are yo 2. What are three companies you think Torch sh…"
type textarea "x"
type textarea "1. What investment thesis are y 2. What are three companies you think Torch sho…"
type textarea "x"
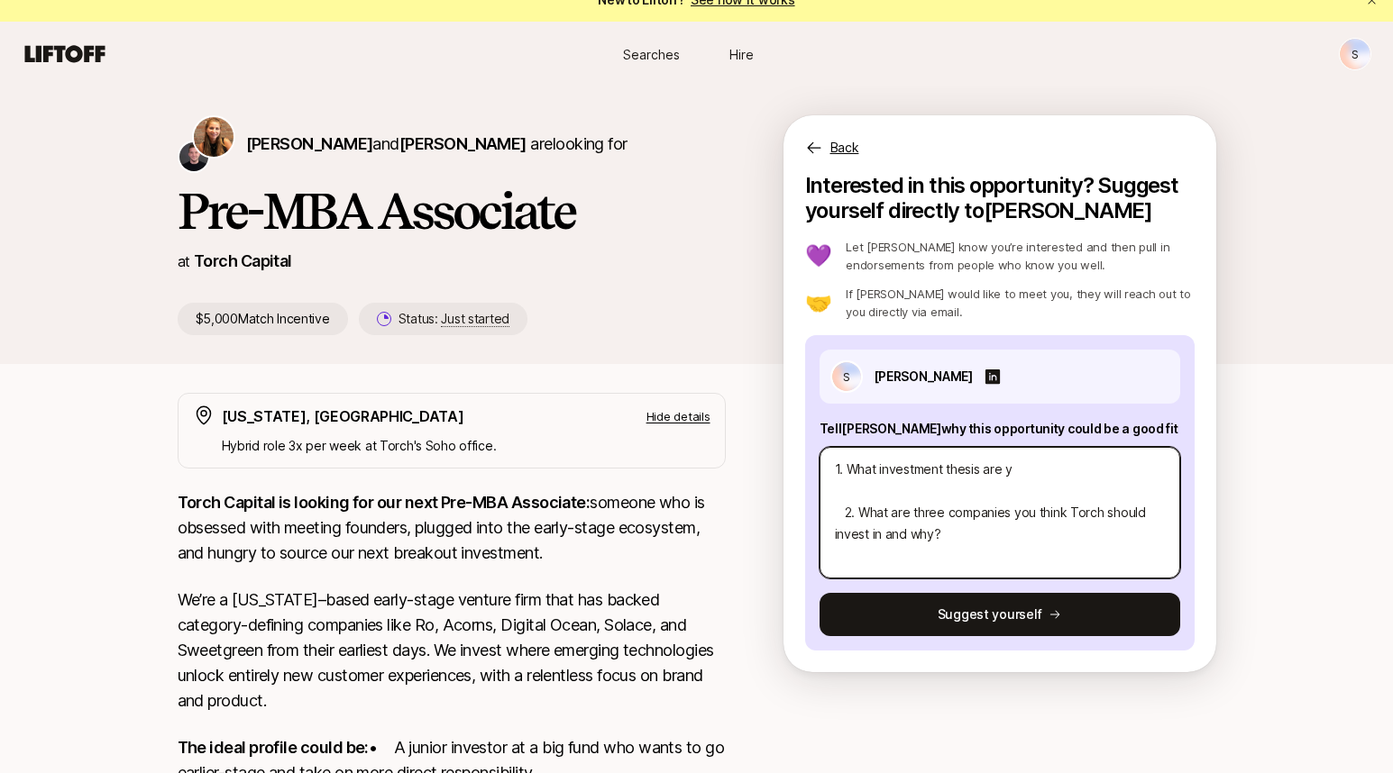
type textarea "1. What investment thesis are 2. What are three companies you think Torch shoul…"
type textarea "x"
type textarea "1. What investment thesis are 2. What are three companies you think Torch shoul…"
type textarea "x"
type textarea "1. What investment thesis ar 2. What are three companies you think Torch should…"
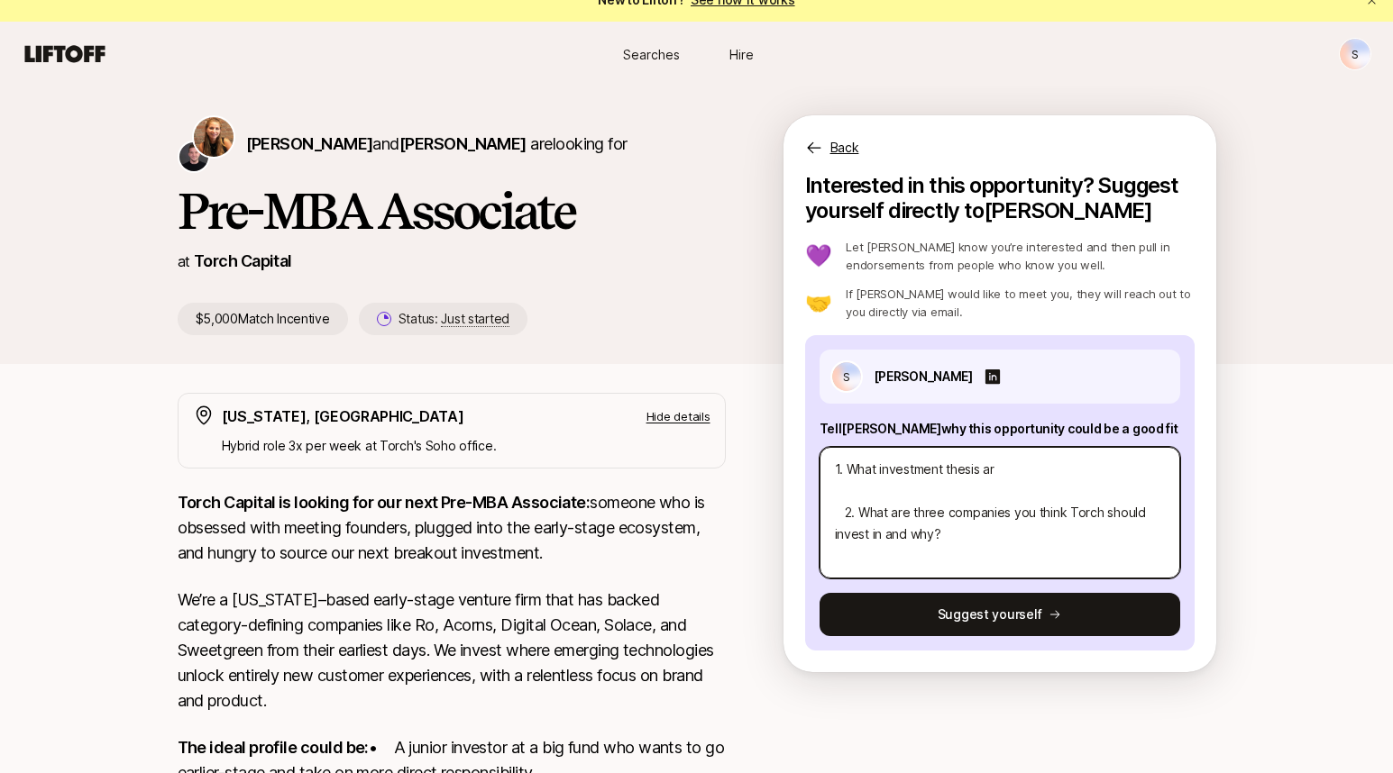
type textarea "x"
type textarea "1. What investment thesis a 2. What are three companies you think Torch should …"
type textarea "x"
type textarea "1. What investment thesis 2. What are three companies you think Torch should in…"
type textarea "x"
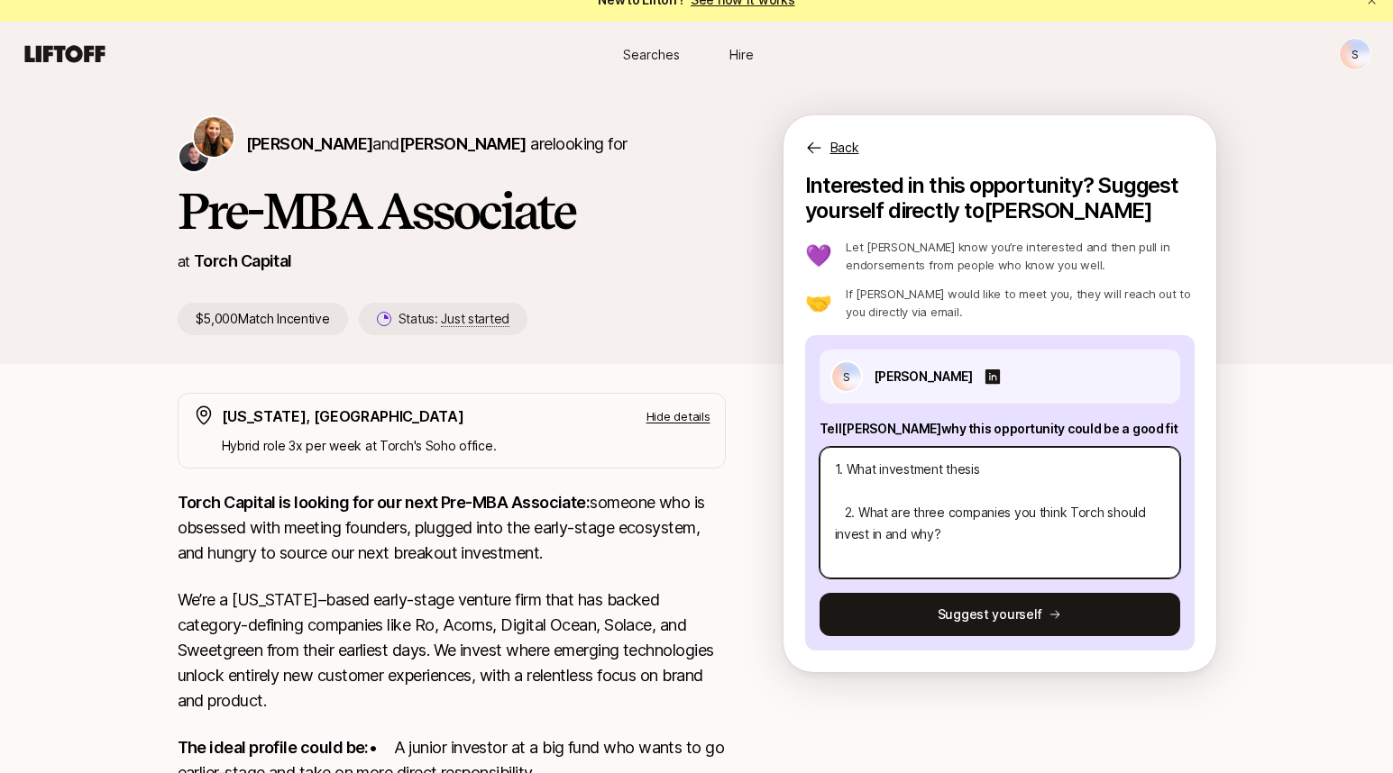
type textarea "1. What investment thesis 2. What are three companies you think Torch should in…"
type textarea "x"
type textarea "1. What investment thesi 2. What are three companies you think Torch should inv…"
type textarea "x"
type textarea "1. What investment thes 2. What are three companies you think Torch should inve…"
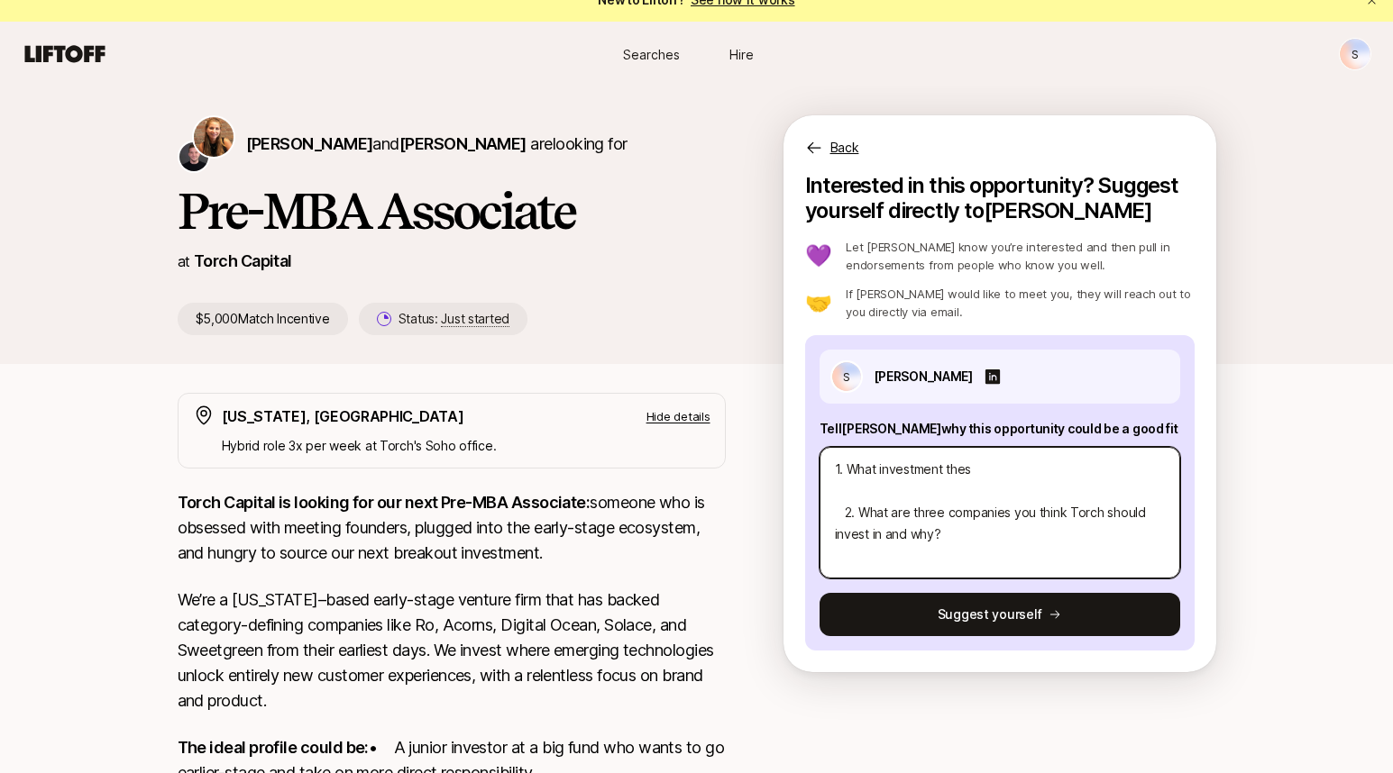
type textarea "x"
type textarea "1. What investment the 2. What are three companies you think Torch should inves…"
type textarea "x"
type textarea "1. What investment th 2. What are three companies you think Torch should invest…"
type textarea "x"
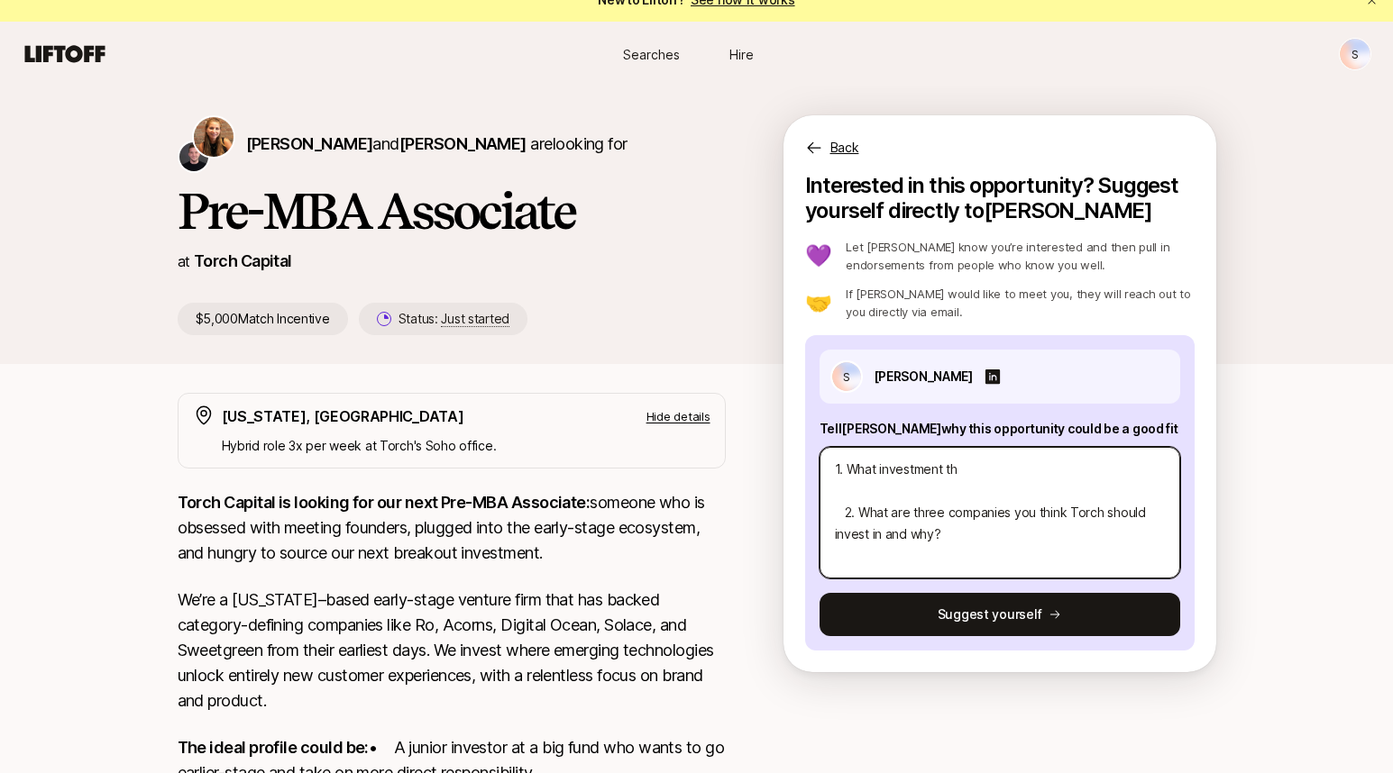
type textarea "1. What investment t 2. What are three companies you think Torch should invest …"
type textarea "x"
type textarea "1. What investment 2. What are three companies you think Torch should invest in…"
type textarea "x"
type textarea "1. What investment 2. What are three companies you think Torch should invest in…"
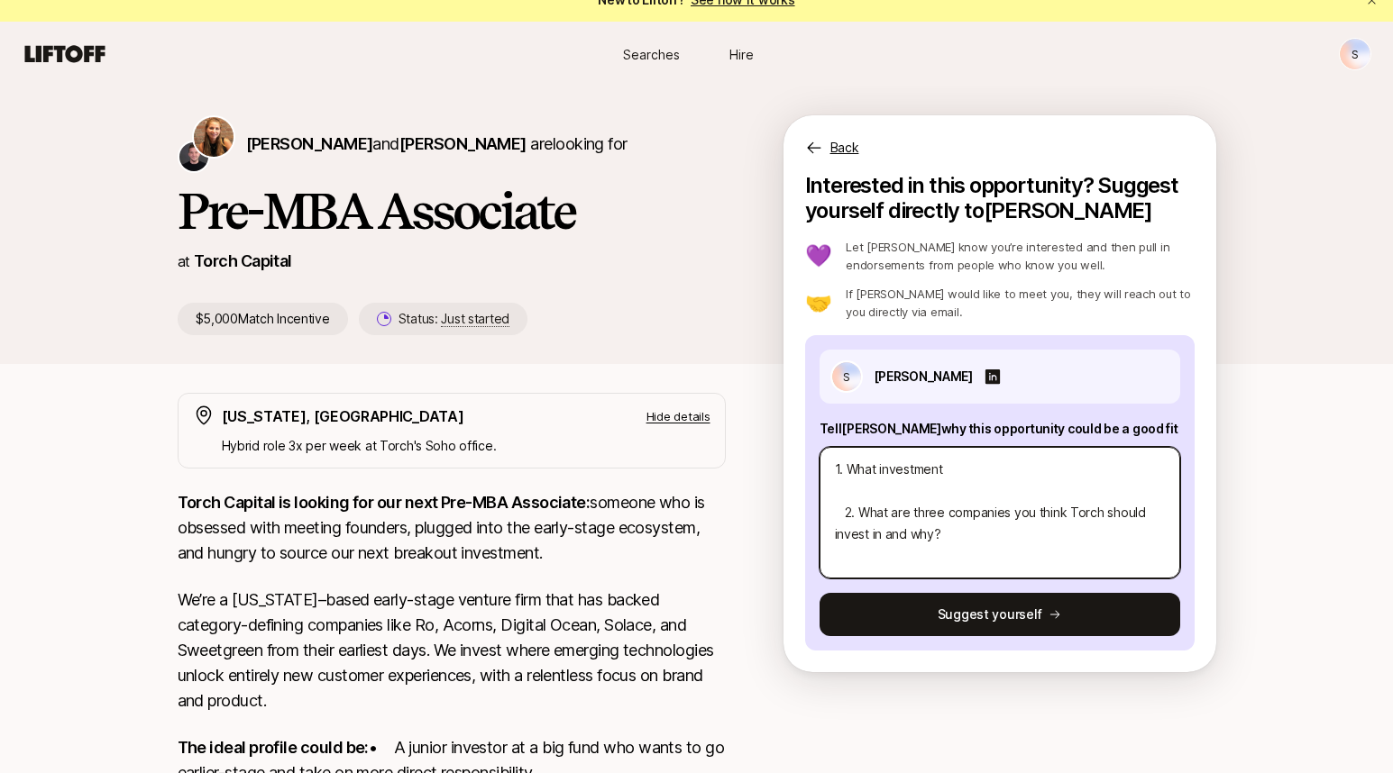
type textarea "x"
type textarea "1. What investmen 2. What are three companies you think Torch should invest in …"
type textarea "x"
type textarea "1. What investme 2. What are three companies you think Torch should invest in a…"
type textarea "x"
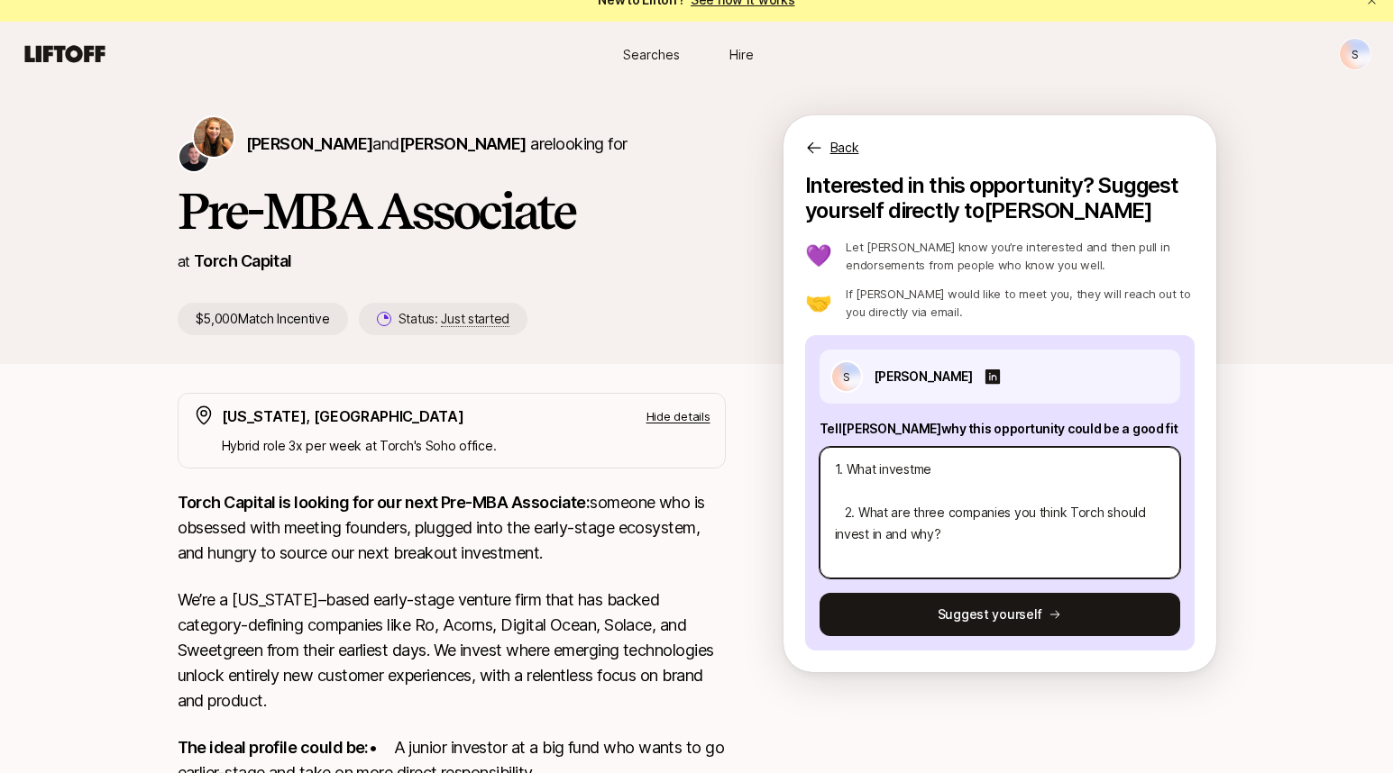
type textarea "1. What investm 2. What are three companies you think Torch should invest in an…"
type textarea "x"
type textarea "1. What invest 2. What are three companies you think Torch should invest in and…"
type textarea "x"
type textarea "1. What inves 2. What are three companies you think Torch should invest in and …"
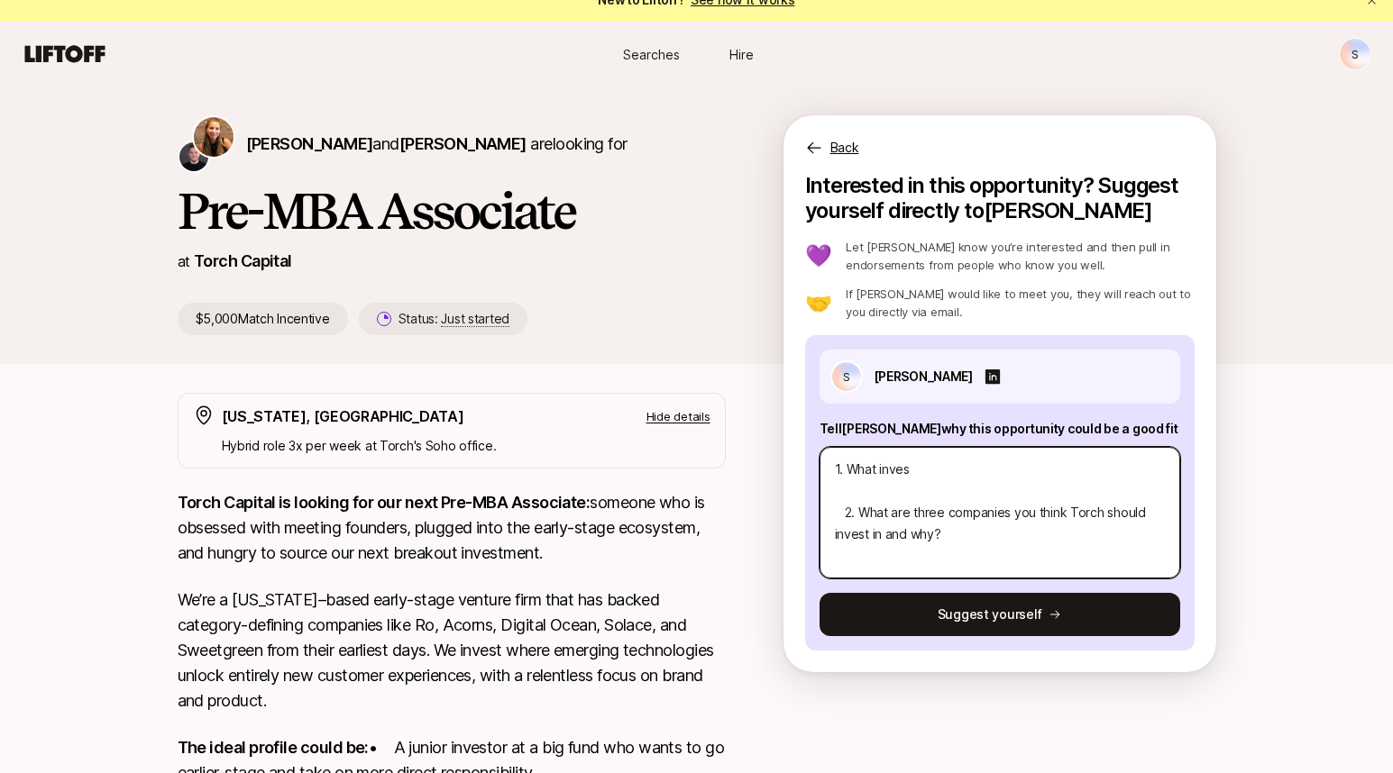
type textarea "x"
type textarea "1. What inve 2. What are three companies you think Torch should invest in and w…"
type textarea "x"
type textarea "1. What inv 2. What are three companies you think Torch should invest in and wh…"
type textarea "x"
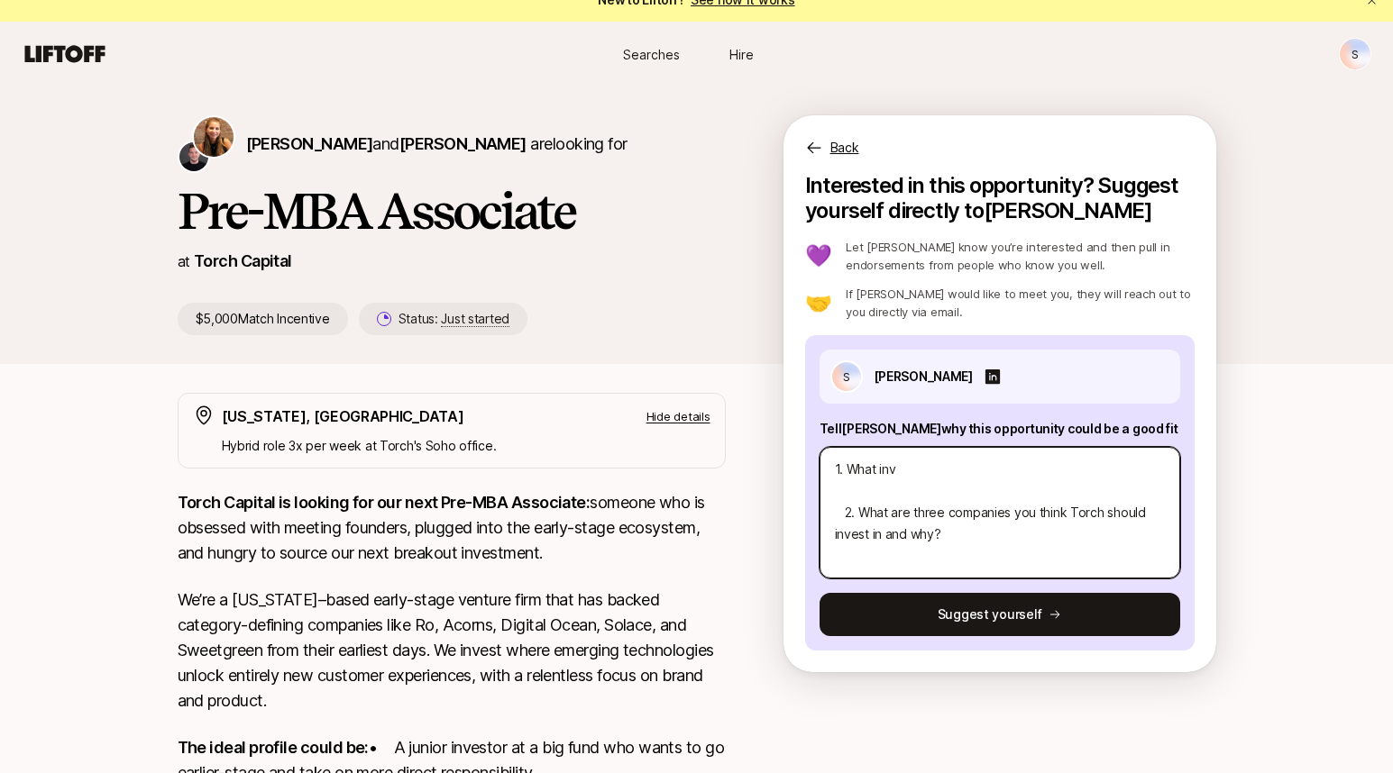
type textarea "1. What in 2. What are three companies you think Torch should invest in and why?"
type textarea "x"
type textarea "1. What i 2. What are three companies you think Torch should invest in and why?"
type textarea "x"
type textarea "1. What 2. What are three companies you think Torch should invest in and why?"
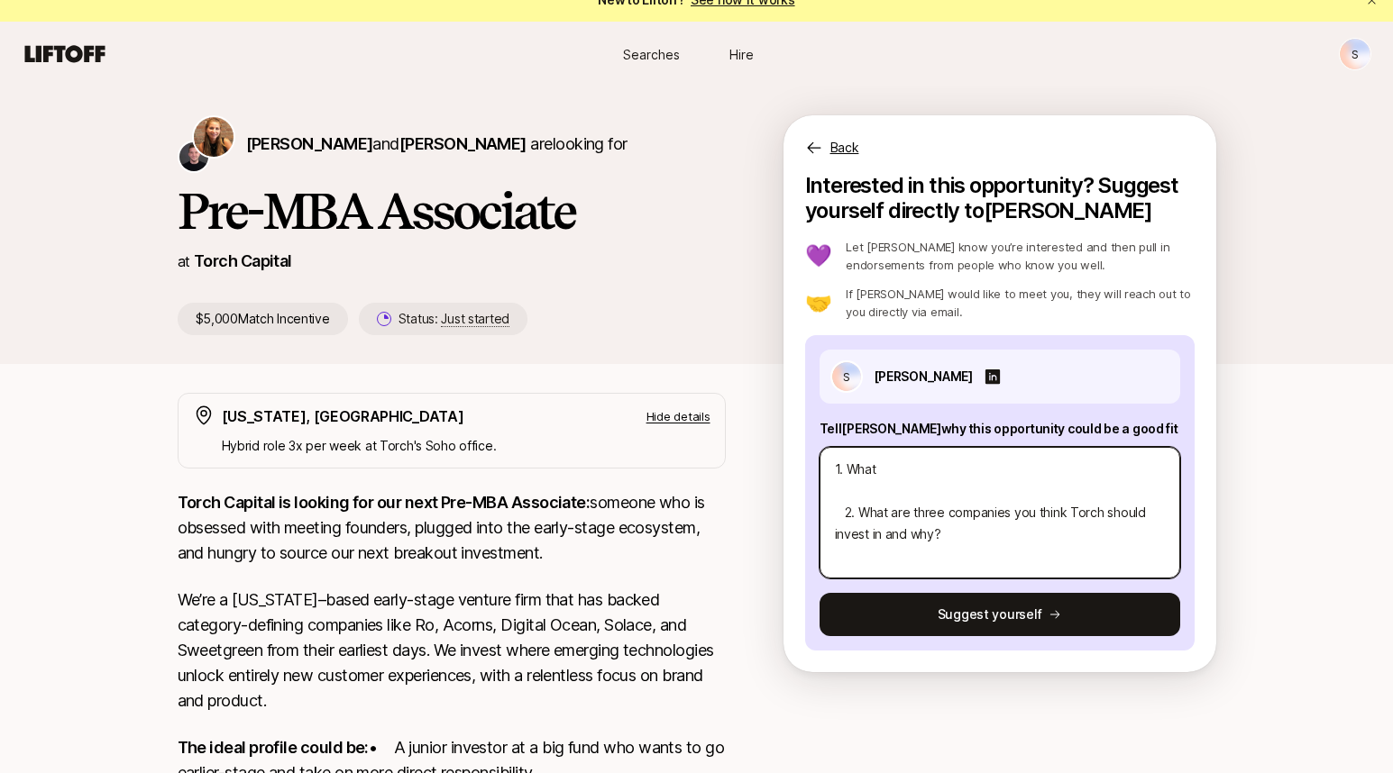
type textarea "x"
type textarea "1. What 2. What are three companies you think Torch should invest in and why?"
type textarea "x"
type textarea "1. Wha 2. What are three companies you think Torch should invest in and why?"
type textarea "x"
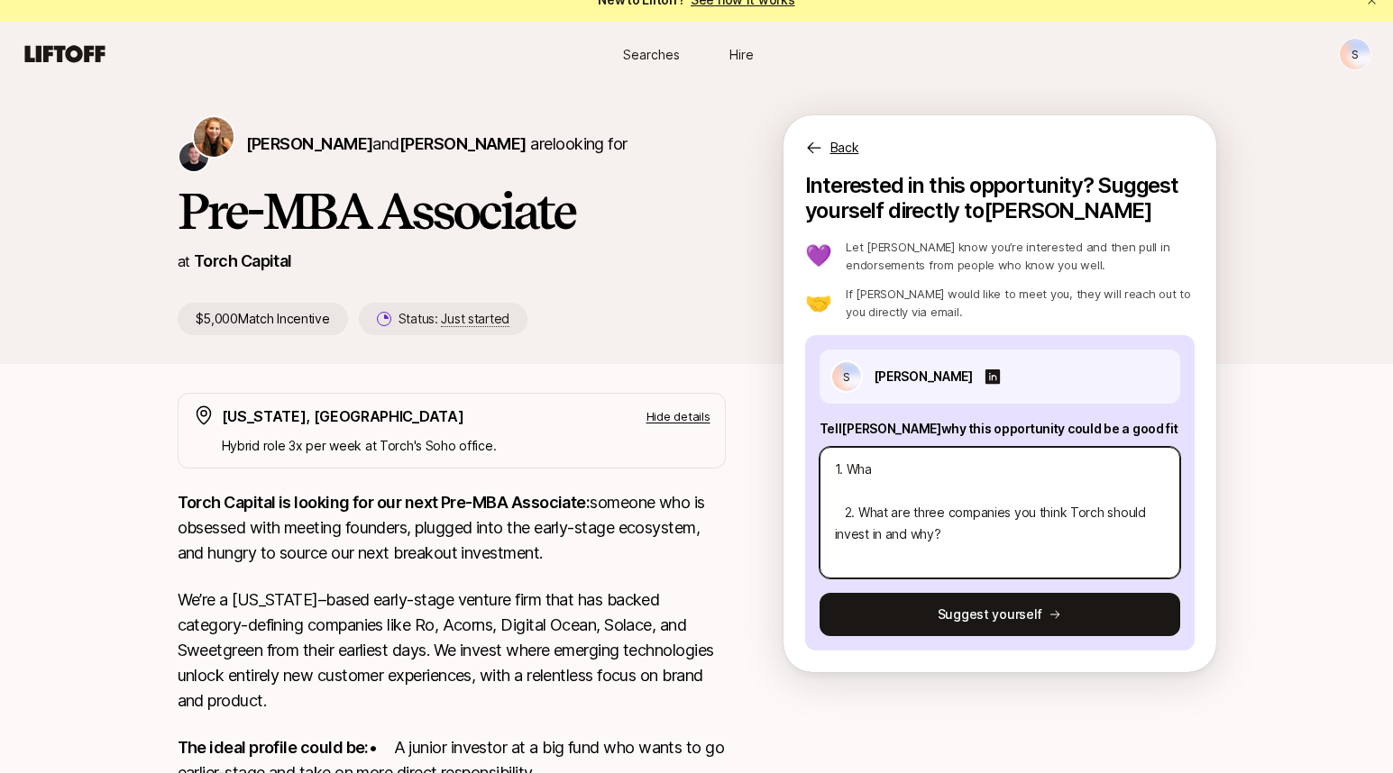
type textarea "1. Wh 2. What are three companies you think Torch should invest in and why?"
type textarea "x"
type textarea "1. W 2. What are three companies you think Torch should invest in and why?"
type textarea "x"
type textarea "1. 2. What are three companies you think Torch should invest in and why?"
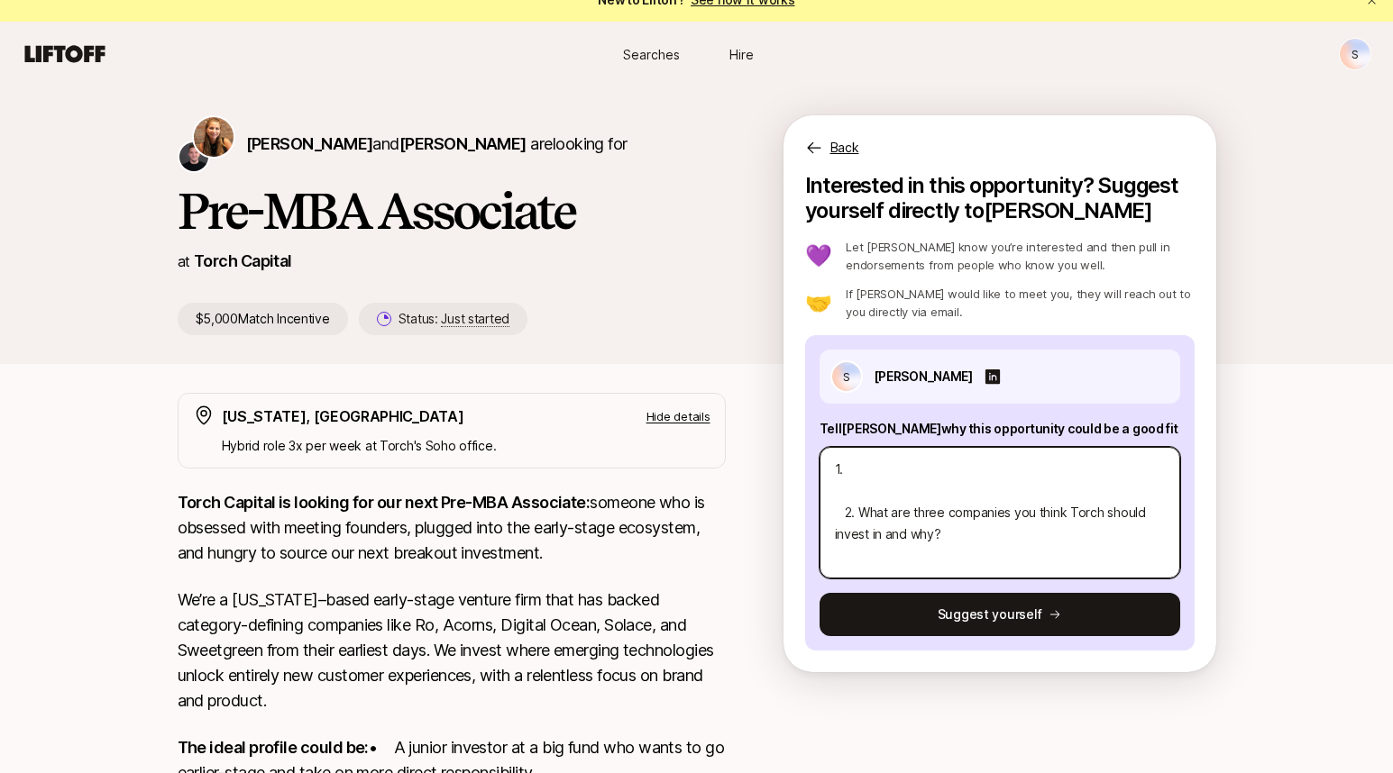
type textarea "x"
type textarea "1. 2. What are three companies you think Torch should invest in and why?"
type textarea "x"
type textarea "1 2. What are three companies you think Torch should invest in and why?"
type textarea "x"
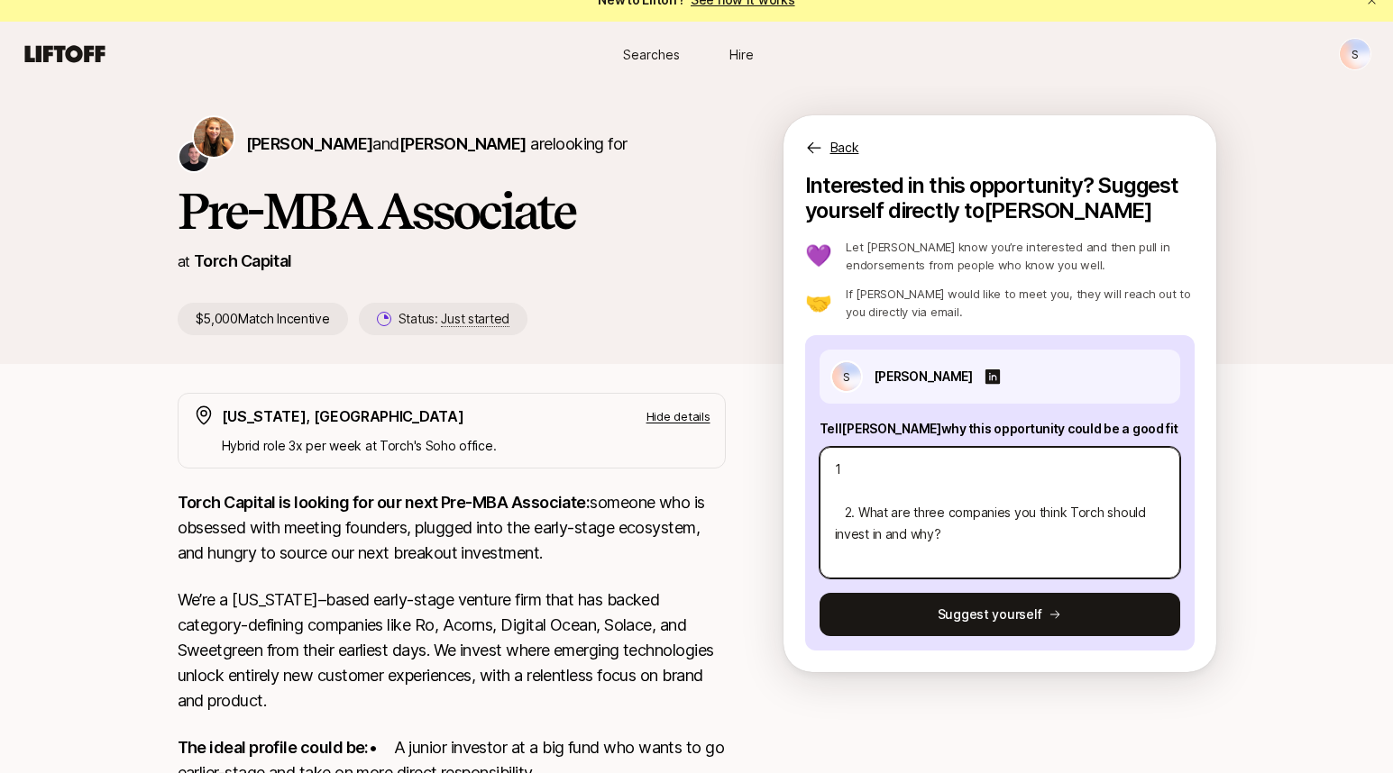
type textarea "2. What are three companies you think Torch should invest in and why?"
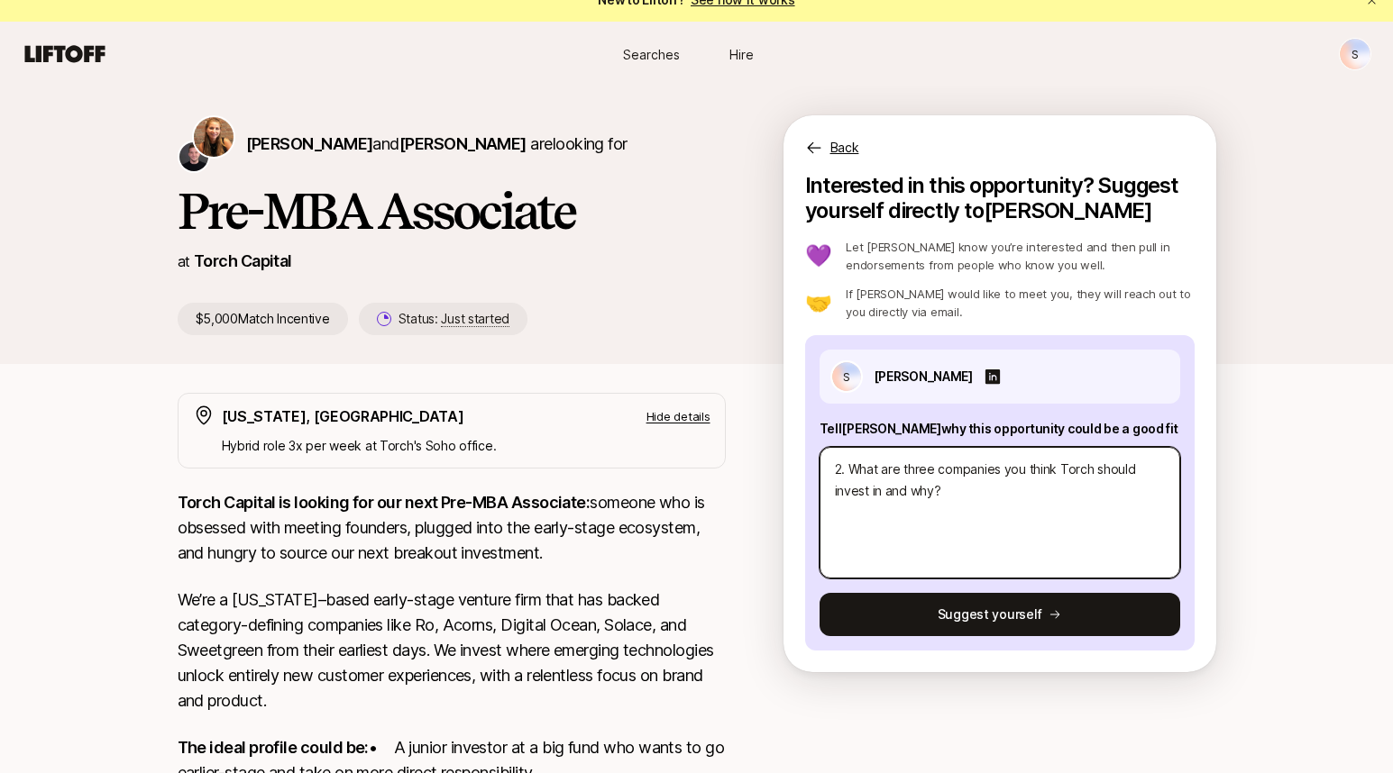
type textarea "x"
type textarea "2. What are three companies you think Torch should invest in and why?"
type textarea "x"
type textarea "2. What are three companies you think Torch should invest in and why?"
type textarea "x"
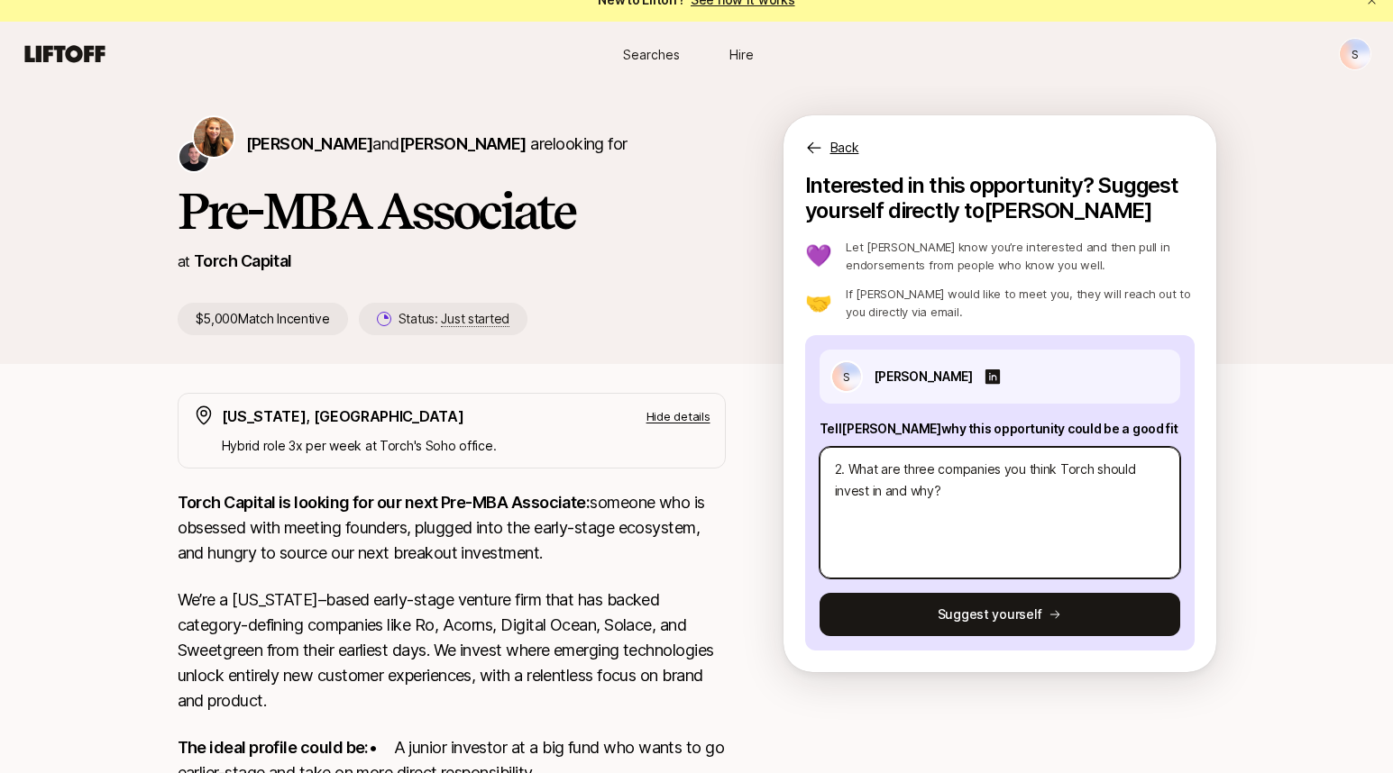
type textarea "2. What are three companies you think Torch should invest in and why?"
type textarea "x"
type textarea "T 2. What are three companies you think Torch should invest in and why?"
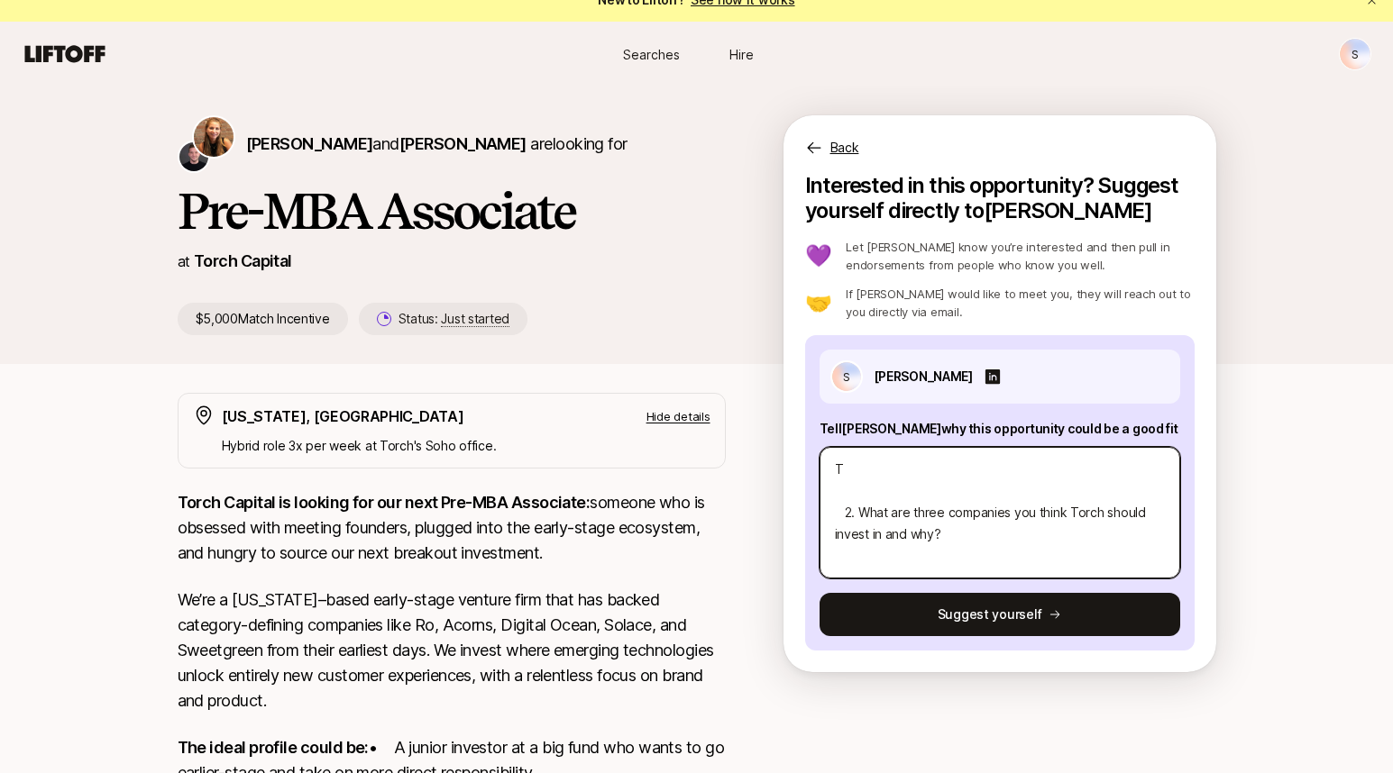
type textarea "x"
type textarea "The 2. What are three companies you think Torch should invest in and why?"
type textarea "x"
type textarea "Thes 2. What are three companies you think Torch should invest in and why?"
type textarea "x"
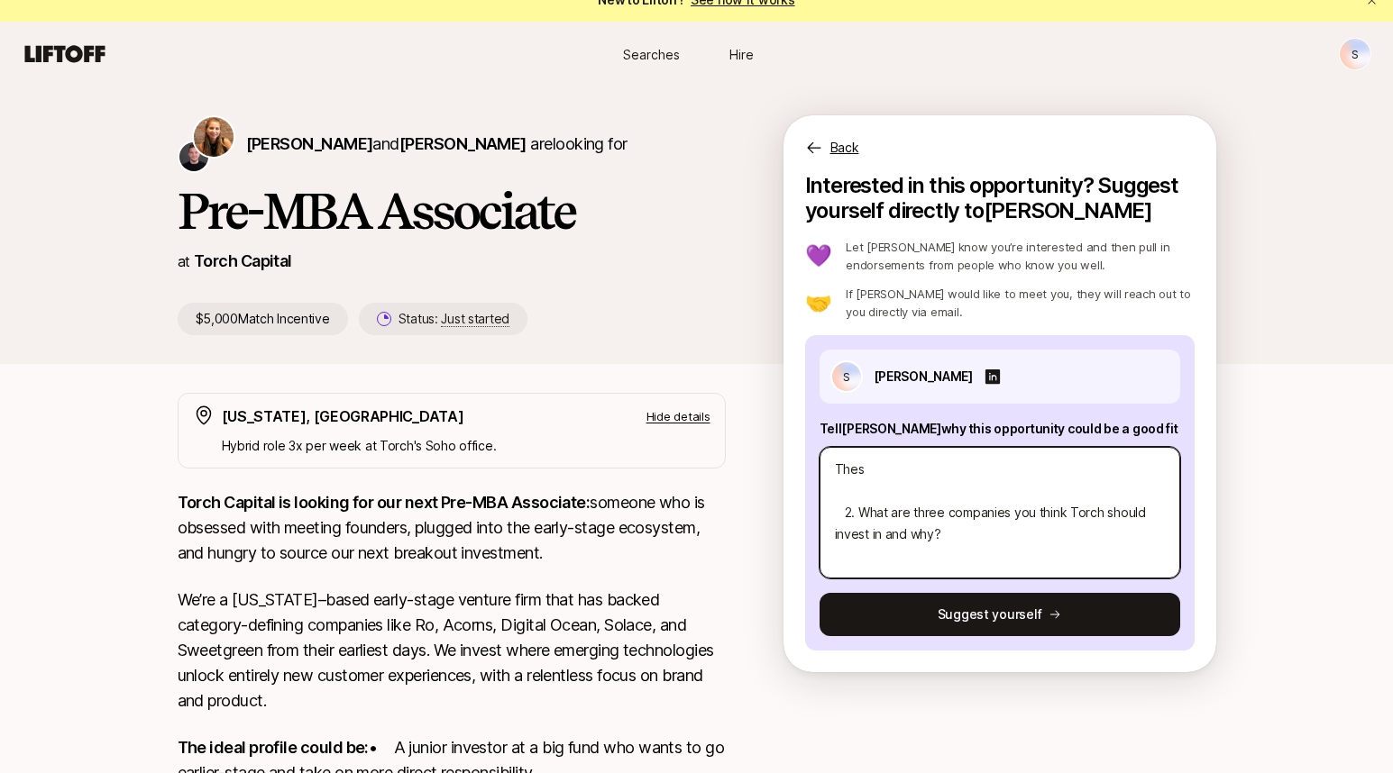
type textarea "Thesi 2. What are three companies you think Torch should invest in and why?"
type textarea "x"
type textarea "Thesis 2. What are three companies you think Torch should invest in and why?"
type textarea "x"
type textarea "Thesis 2. What are three companies you think Torch should invest in and why?"
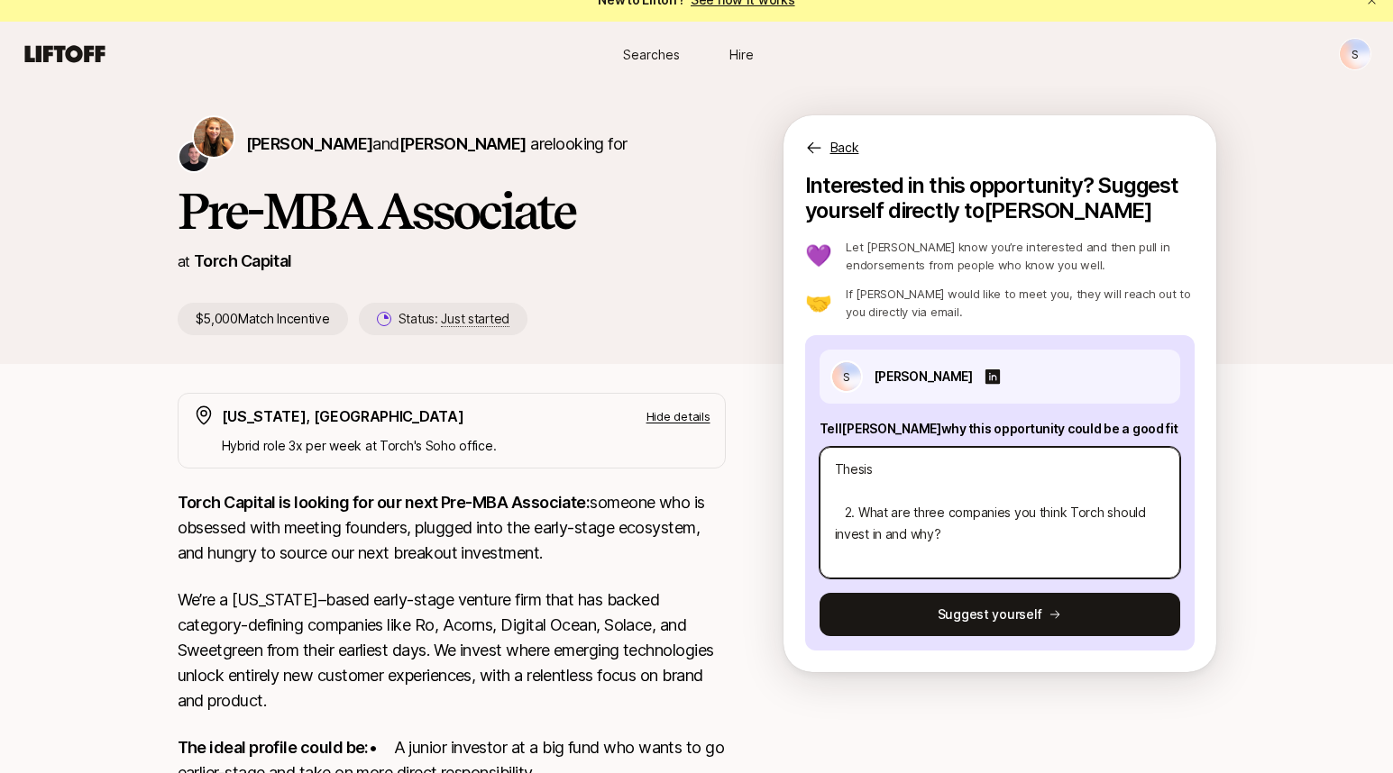
type textarea "x"
type textarea "Thesis 2. What are three companies you think Torch should invest in and why?"
type textarea "x"
type textarea "Thesi 2. What are three companies you think Torch should invest in and why?"
type textarea "x"
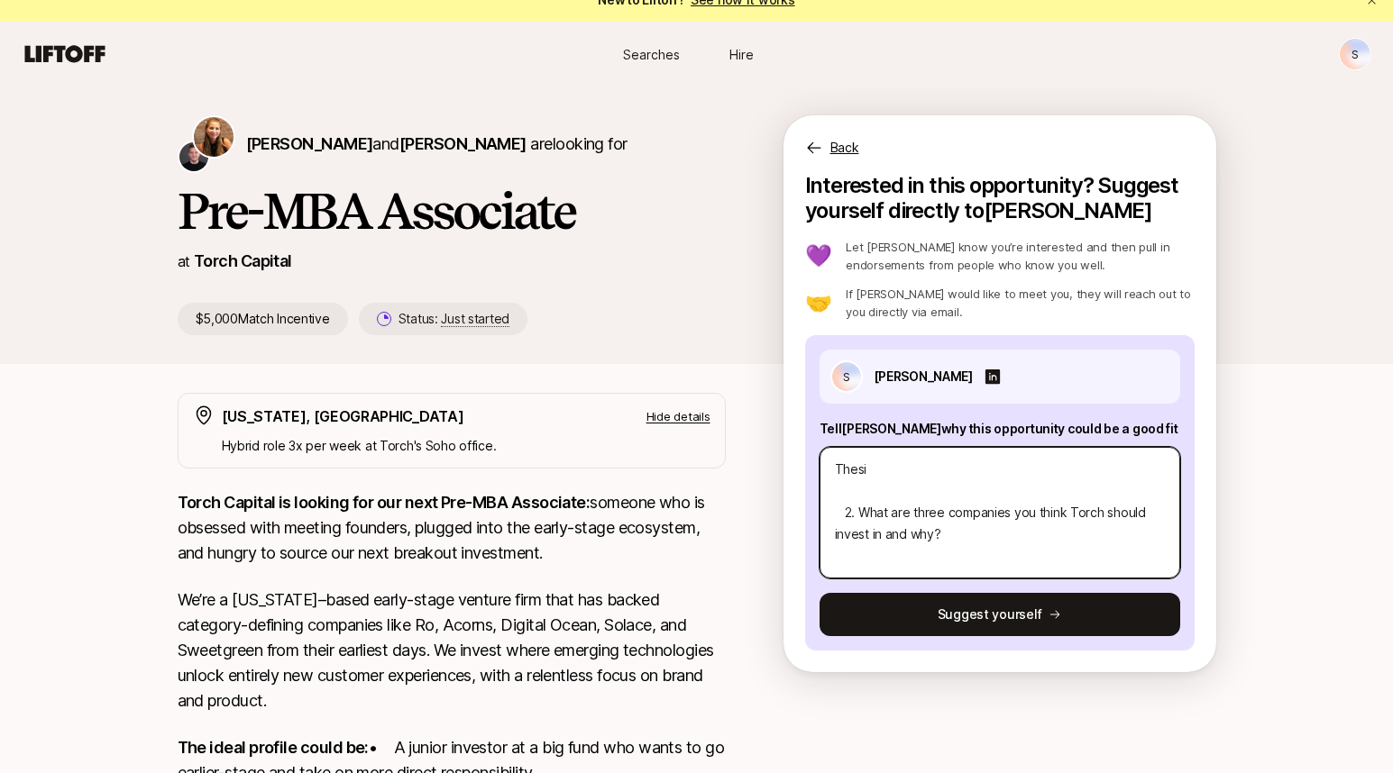
type textarea "Thes 2. What are three companies you think Torch should invest in and why?"
type textarea "x"
type textarea "The 2. What are three companies you think Torch should invest in and why?"
type textarea "x"
type textarea "Th 2. What are three companies you think Torch should invest in and why?"
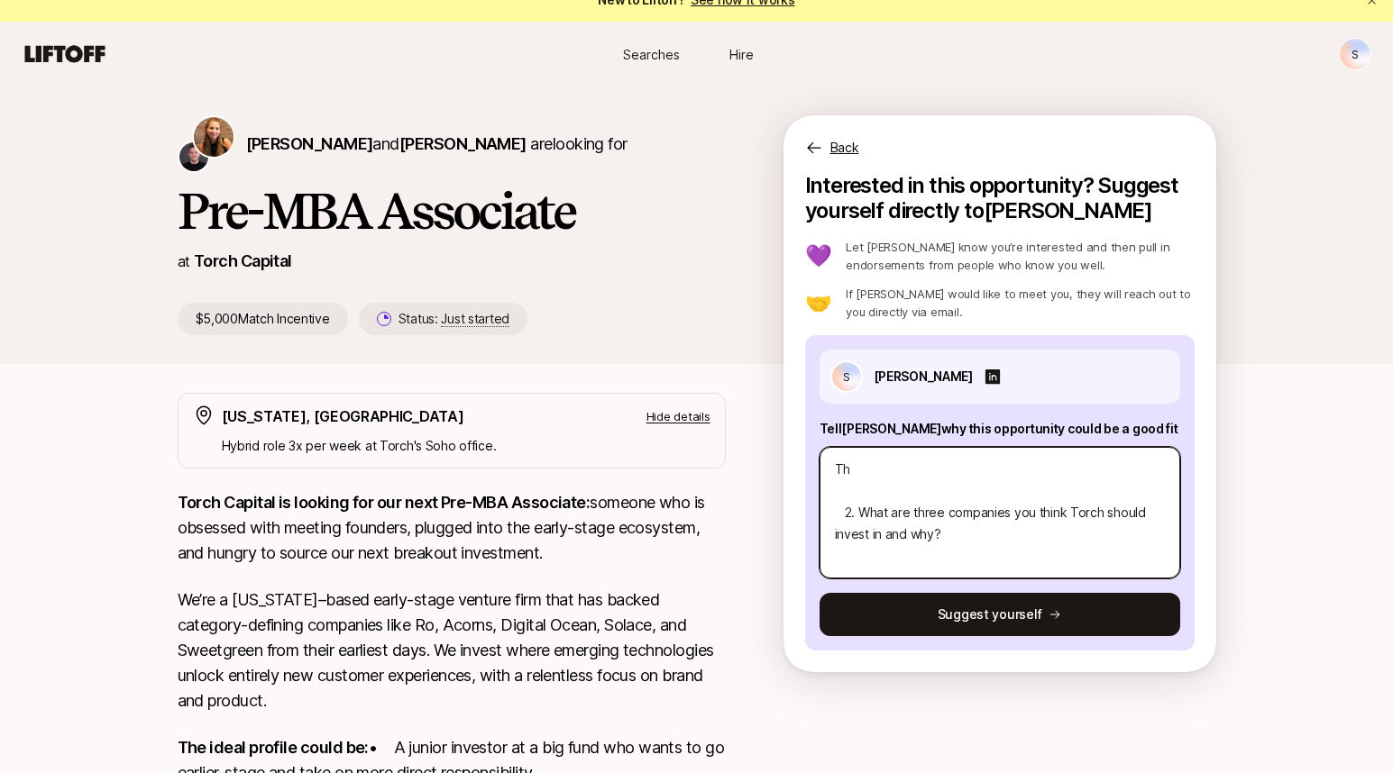
type textarea "x"
type textarea "T 2. What are three companies you think Torch should invest in and why?"
type textarea "x"
type textarea "2. What are three companies you think Torch should invest in and why?"
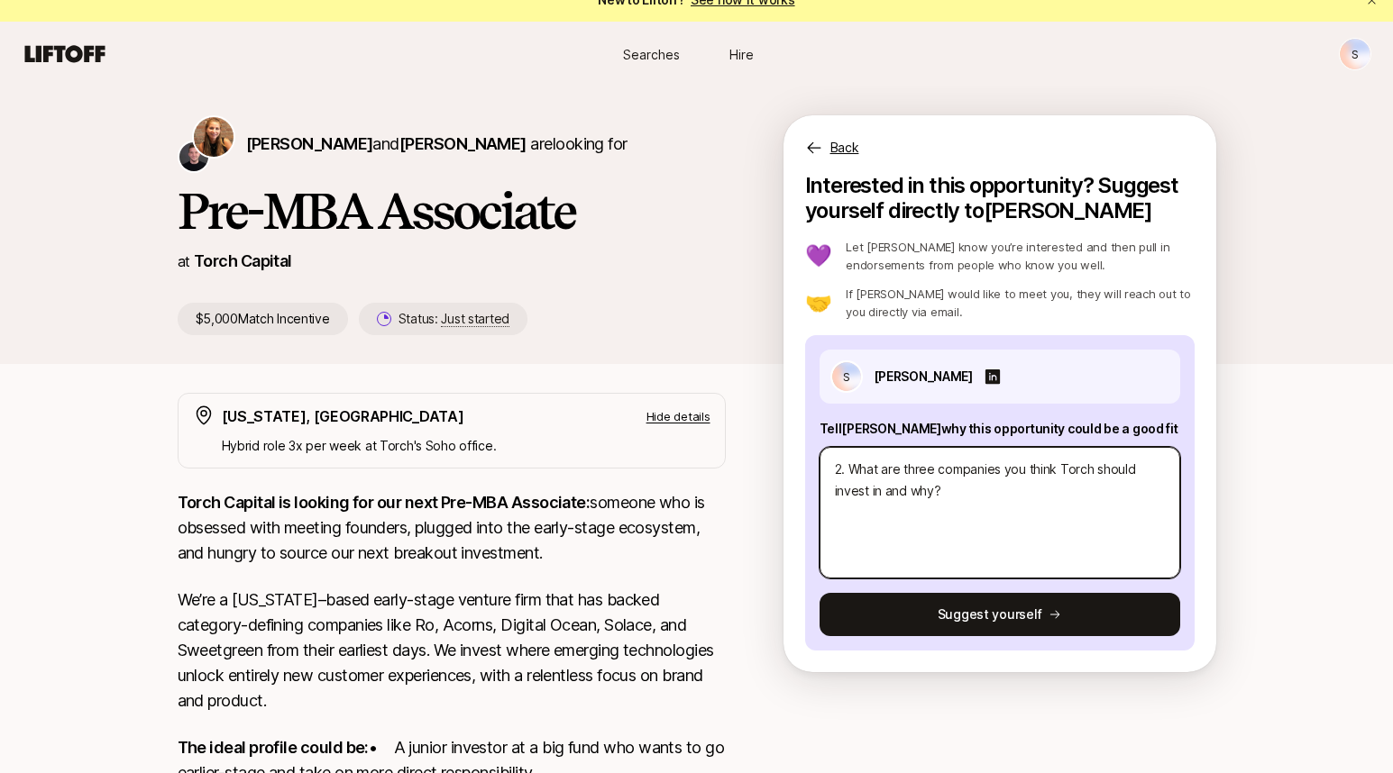
type textarea "x"
type textarea "E 2. What are three companies you think Torch should invest in and why?"
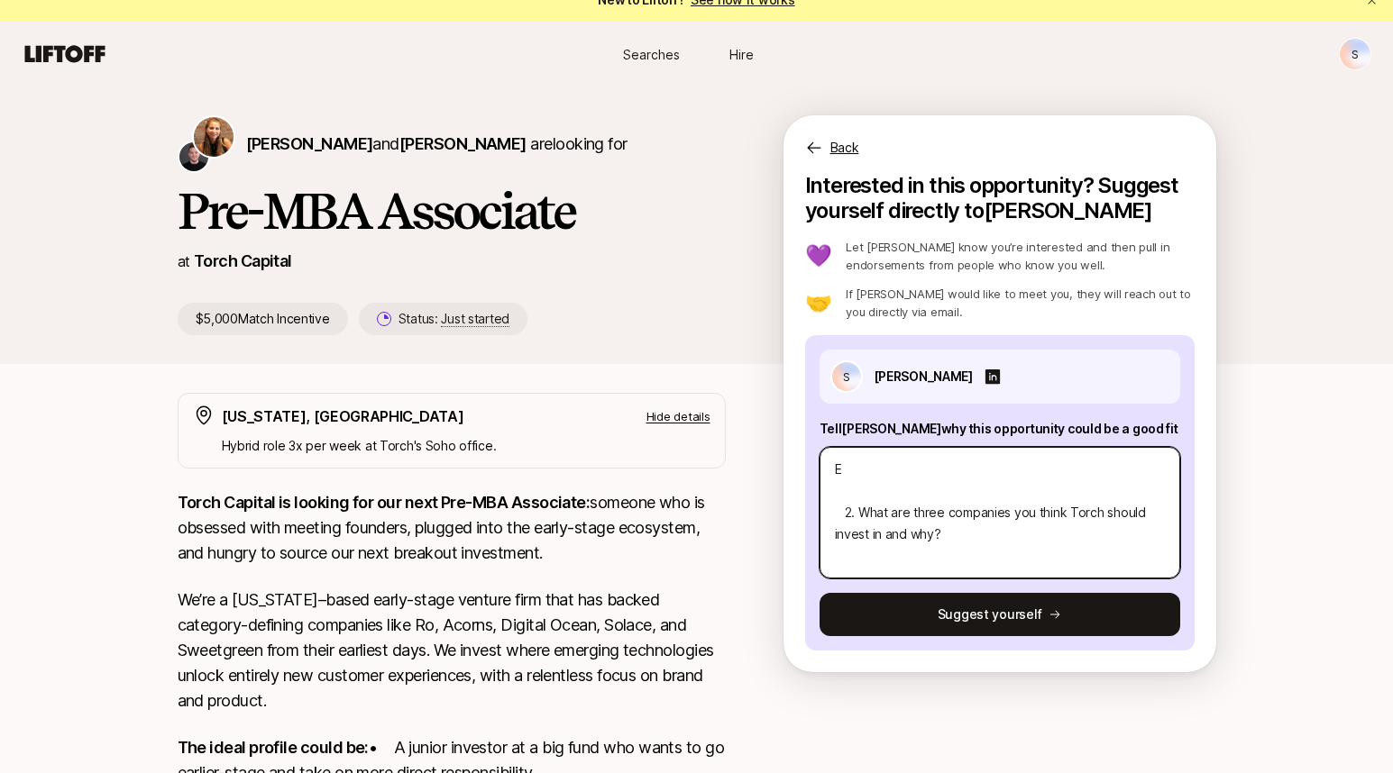
type textarea "x"
type textarea "Ex 2. What are three companies you think Torch should invest in and why?"
type textarea "x"
type textarea "Exc 2. What are three companies you think Torch should invest in and why?"
type textarea "x"
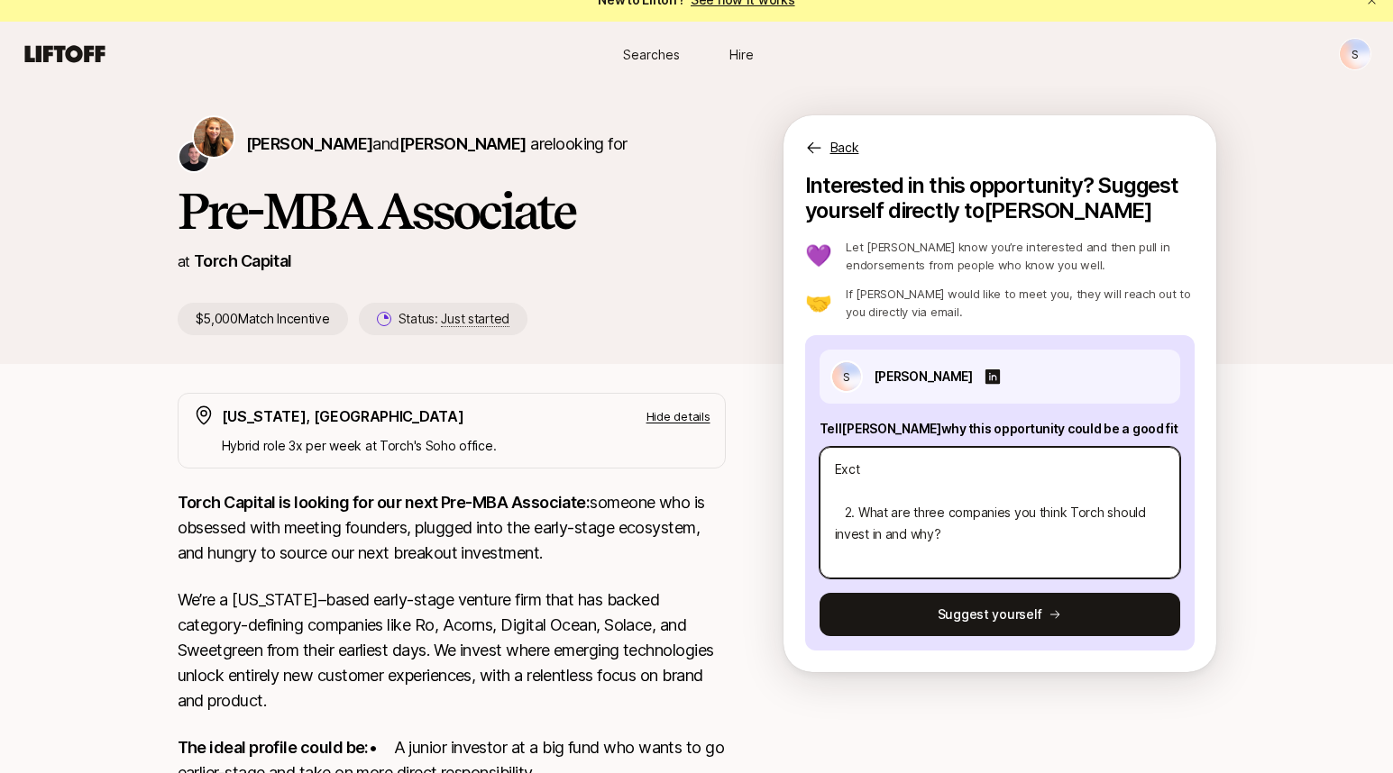
type textarea "Excti 2. What are three companies you think Torch should invest in and why?"
type textarea "x"
type textarea "Exct 2. What are three companies you think Torch should invest in and why?"
type textarea "x"
type textarea "Exc 2. What are three companies you think Torch should invest in and why?"
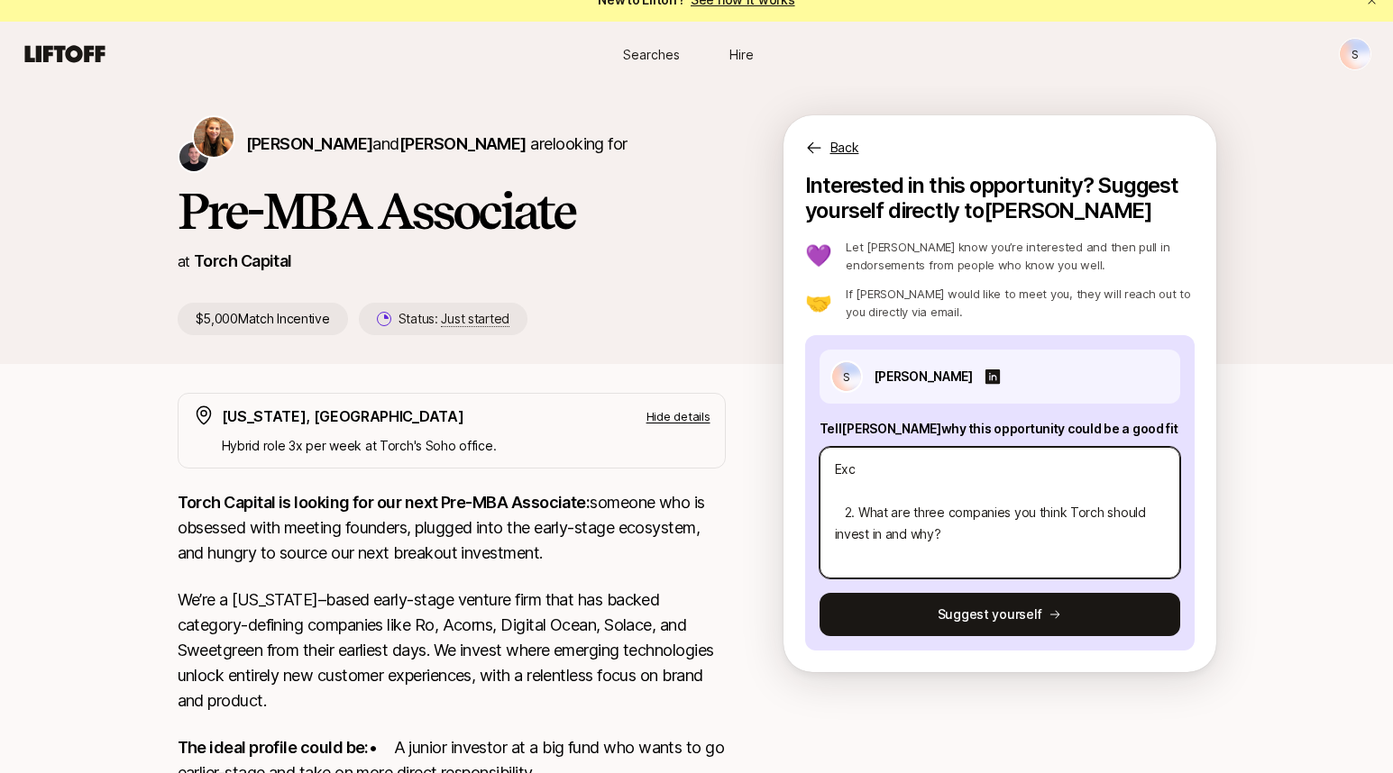
type textarea "x"
type textarea "Exci 2. What are three companies you think Torch should invest in and why?"
type textarea "x"
type textarea "Excit 2. What are three companies you think Torch should invest in and why?"
type textarea "x"
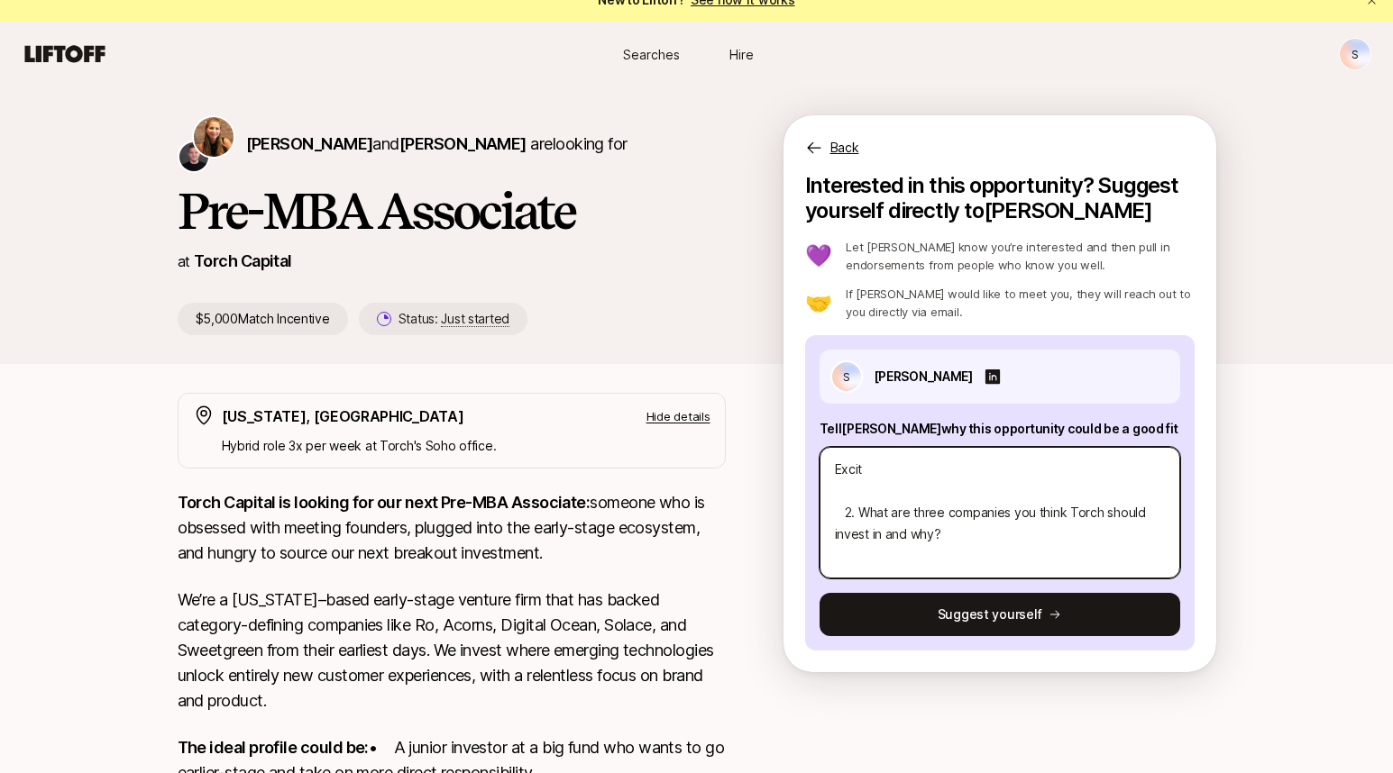
type textarea "Exciti 2. What are three companies you think Torch should invest in and why?"
type textarea "x"
type textarea "Exciting 2. What are three companies you think Torch should invest in and why?"
type textarea "x"
type textarea "Exciting 2. What are three companies you think Torch should invest in and why?"
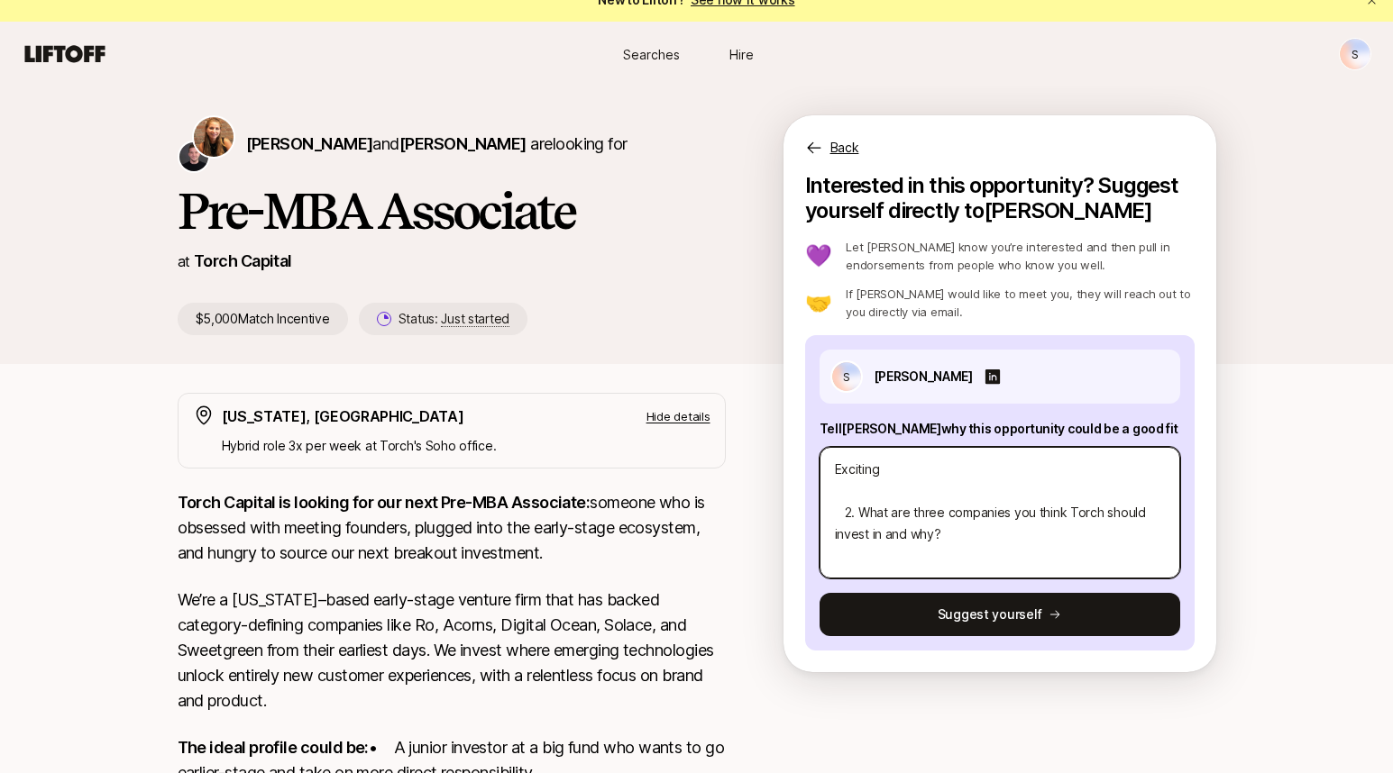
type textarea "x"
type textarea "Exciting T 2. What are three companies you think Torch should invest in and why?"
type textarea "x"
type textarea "Exciting Th 2. What are three companies you think Torch should invest in and wh…"
type textarea "x"
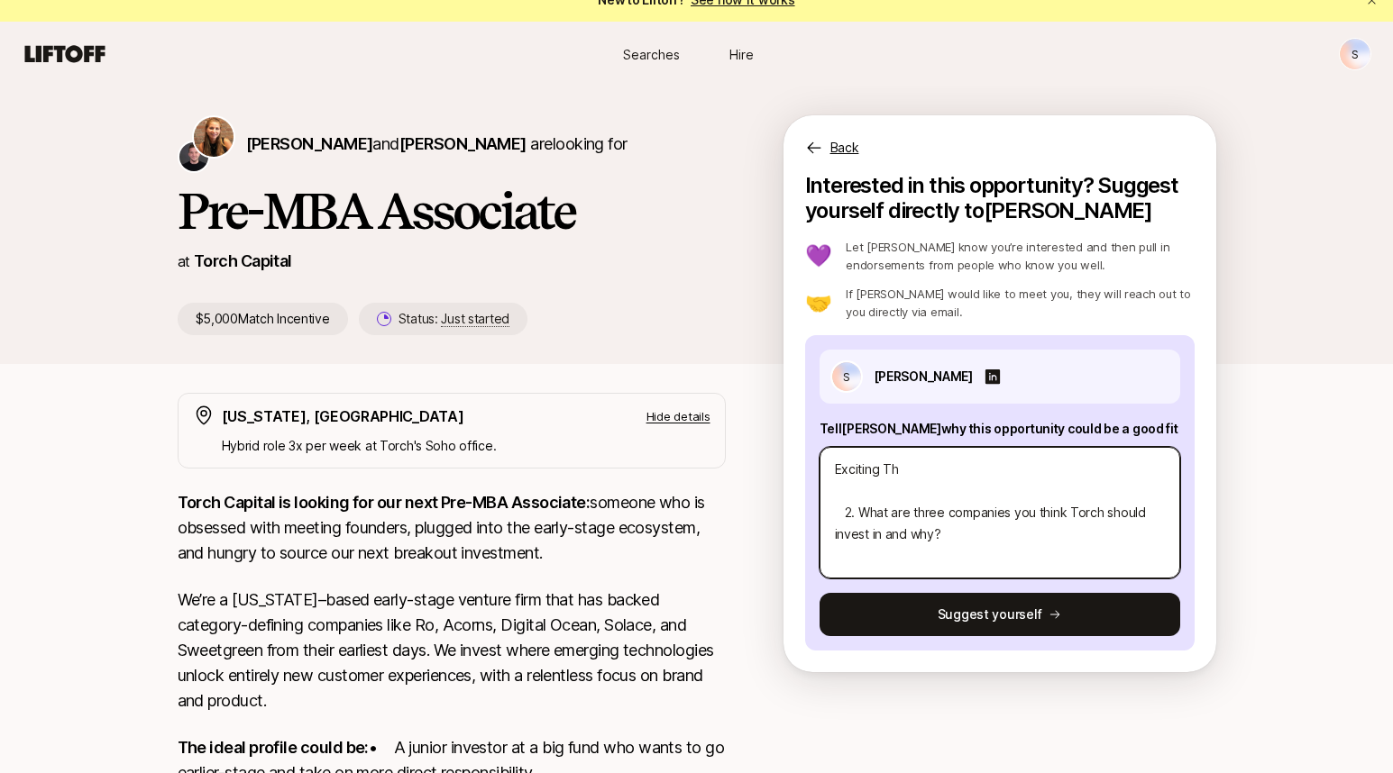
type textarea "Exciting The 2. What are three companies you think Torch should invest in and w…"
type textarea "x"
type textarea "Exciting Thes 2. What are three companies you think Torch should invest in and …"
type textarea "x"
type textarea "Exciting These 2. What are three companies you think Torch should invest in and…"
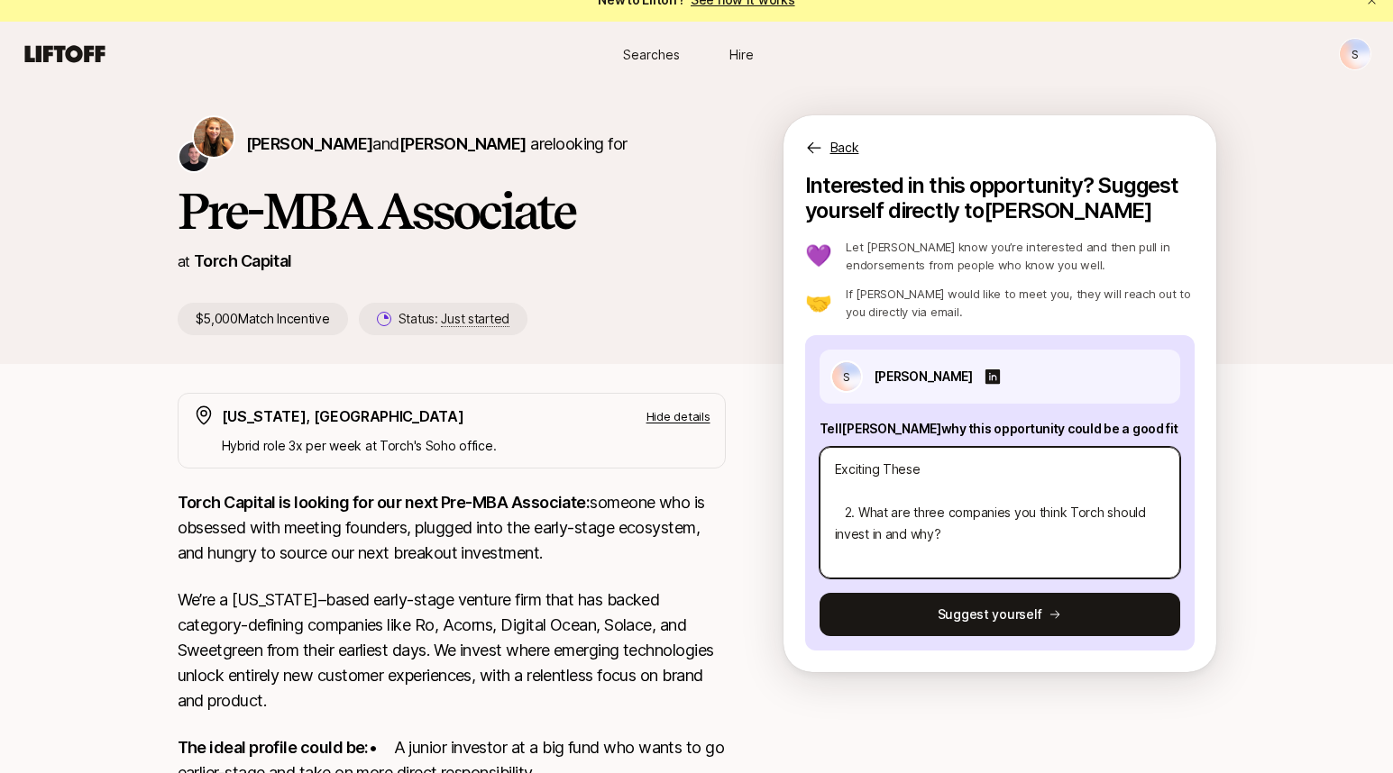
type textarea "x"
type textarea "Exciting Theses 2. What are three companies you think Torch should invest in an…"
type textarea "x"
type textarea "Exciting Theses 2. What are three companies you think Torch should invest in an…"
type textarea "x"
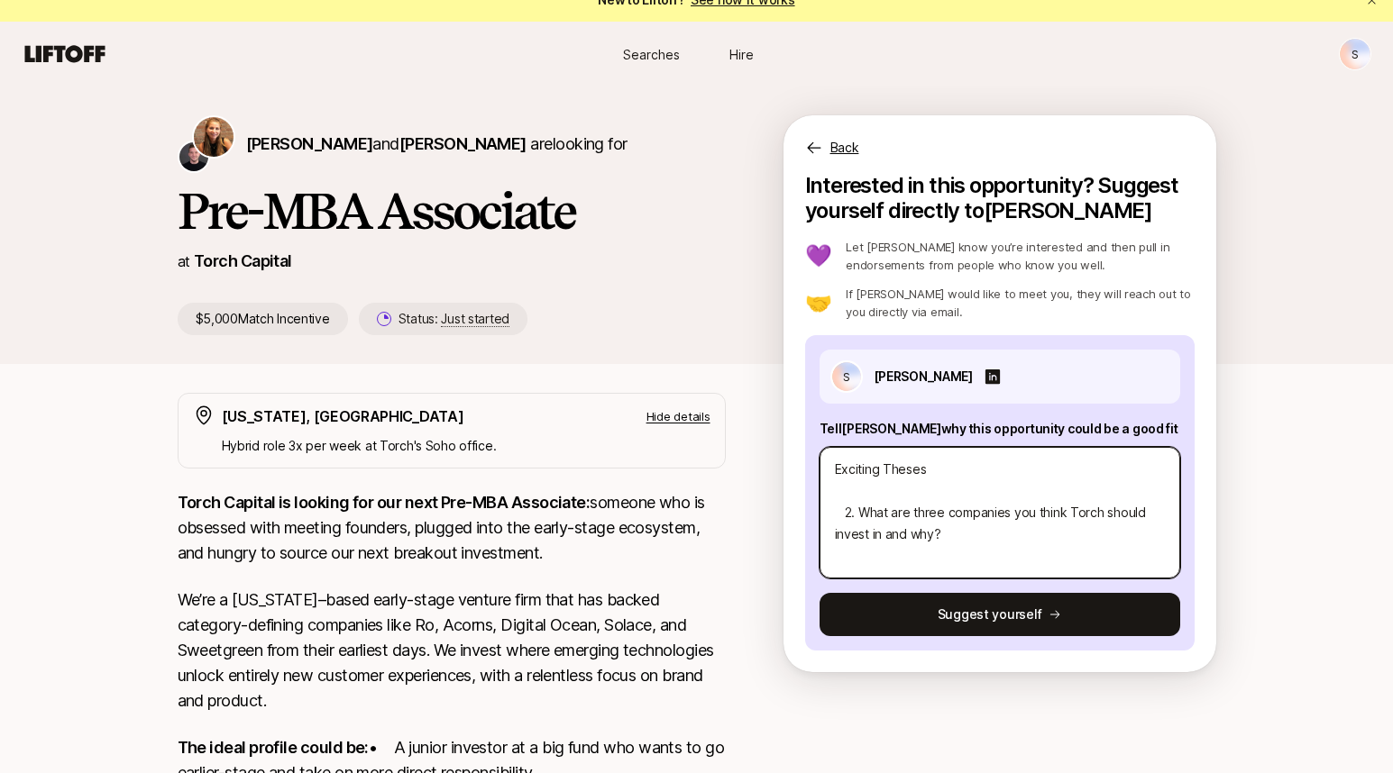
type textarea "Exciting Theses 2. What are three companies you think Torch should invest in an…"
type textarea "x"
type textarea "Exciting Theses: 2. What are three companies you think Torch should invest in a…"
type textarea "x"
type textarea "Exciting Theses: 2. What are three companies you think Torch should invest in a…"
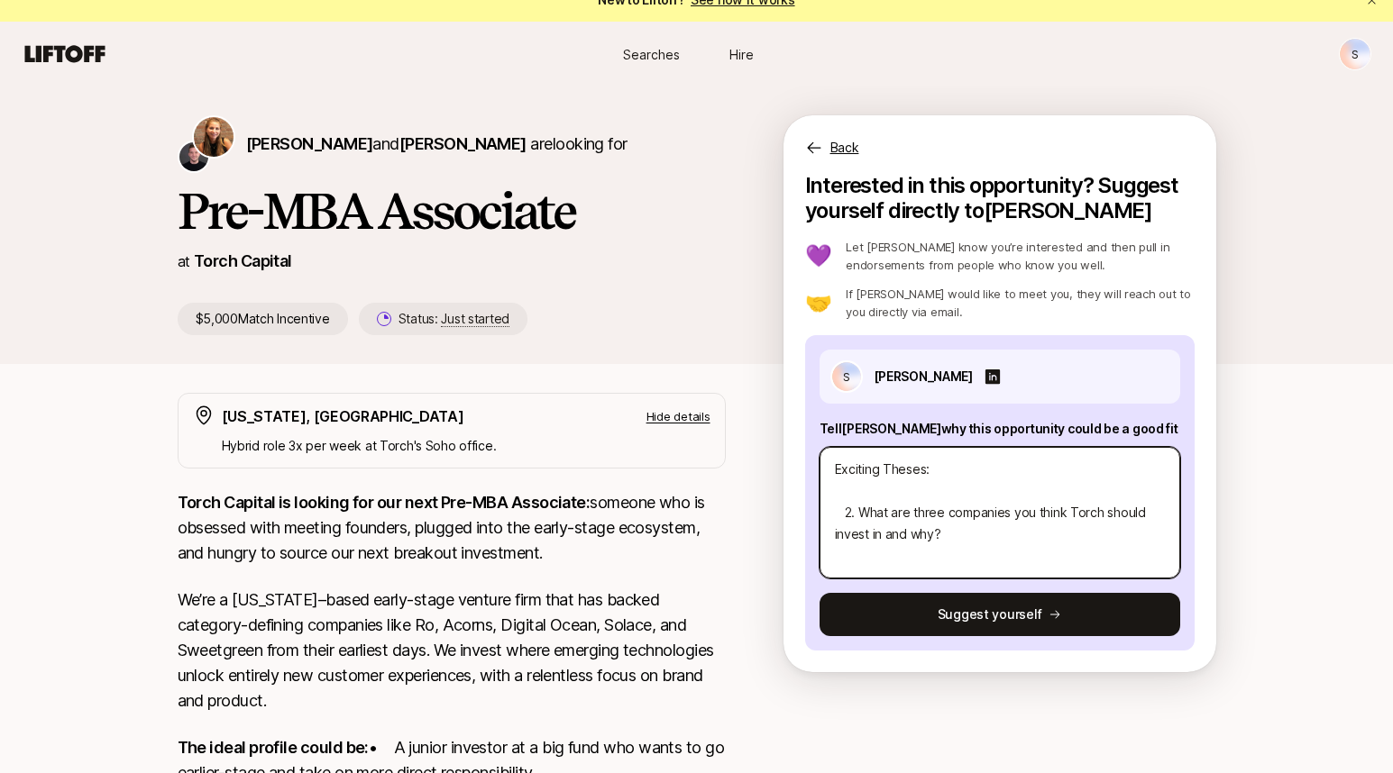
type textarea "x"
type textarea "Exciting Theses: 2. What are three companies you think Torch should invest in a…"
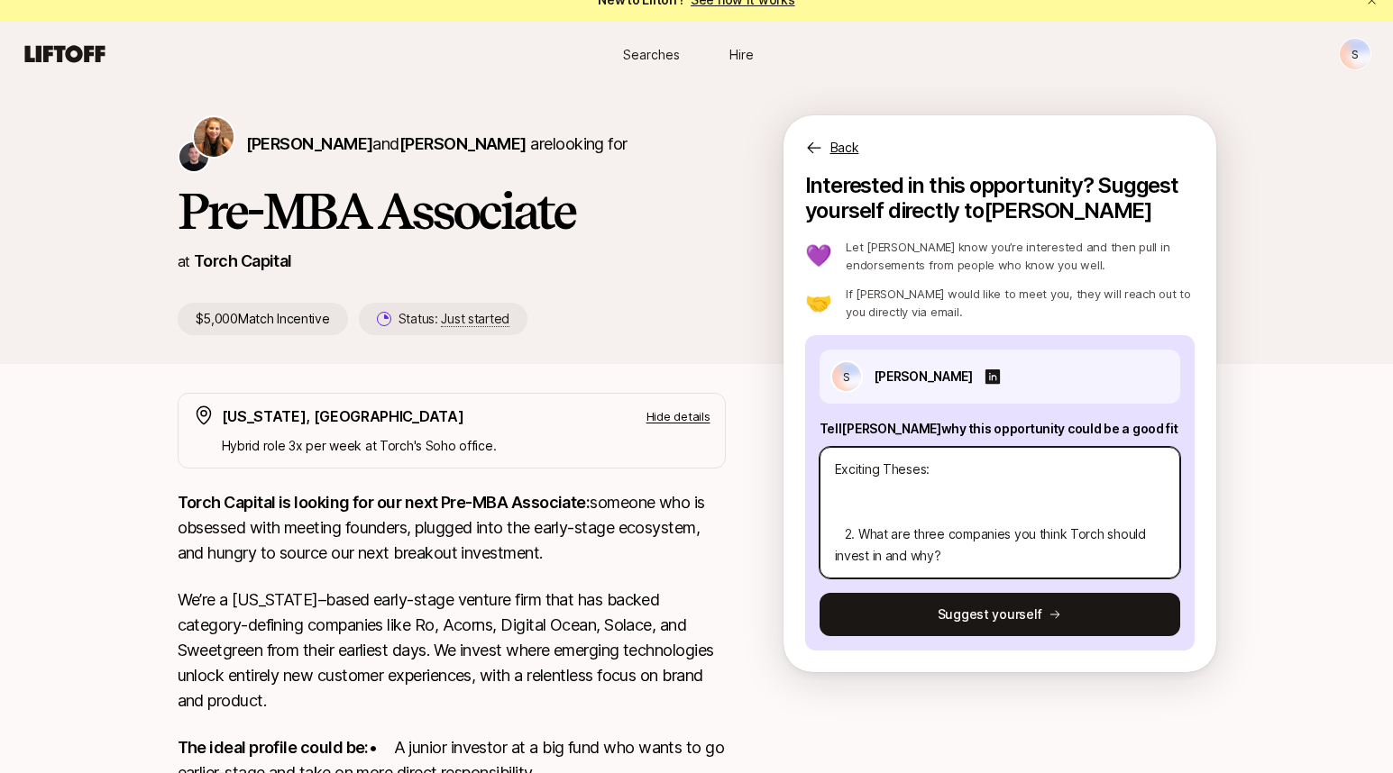
type textarea "x"
type textarea "Exciting Theses: O 2. What are three companies you think Torch should invest in…"
type textarea "x"
type textarea "Exciting Theses: On 2. What are three companies you think Torch should invest i…"
type textarea "x"
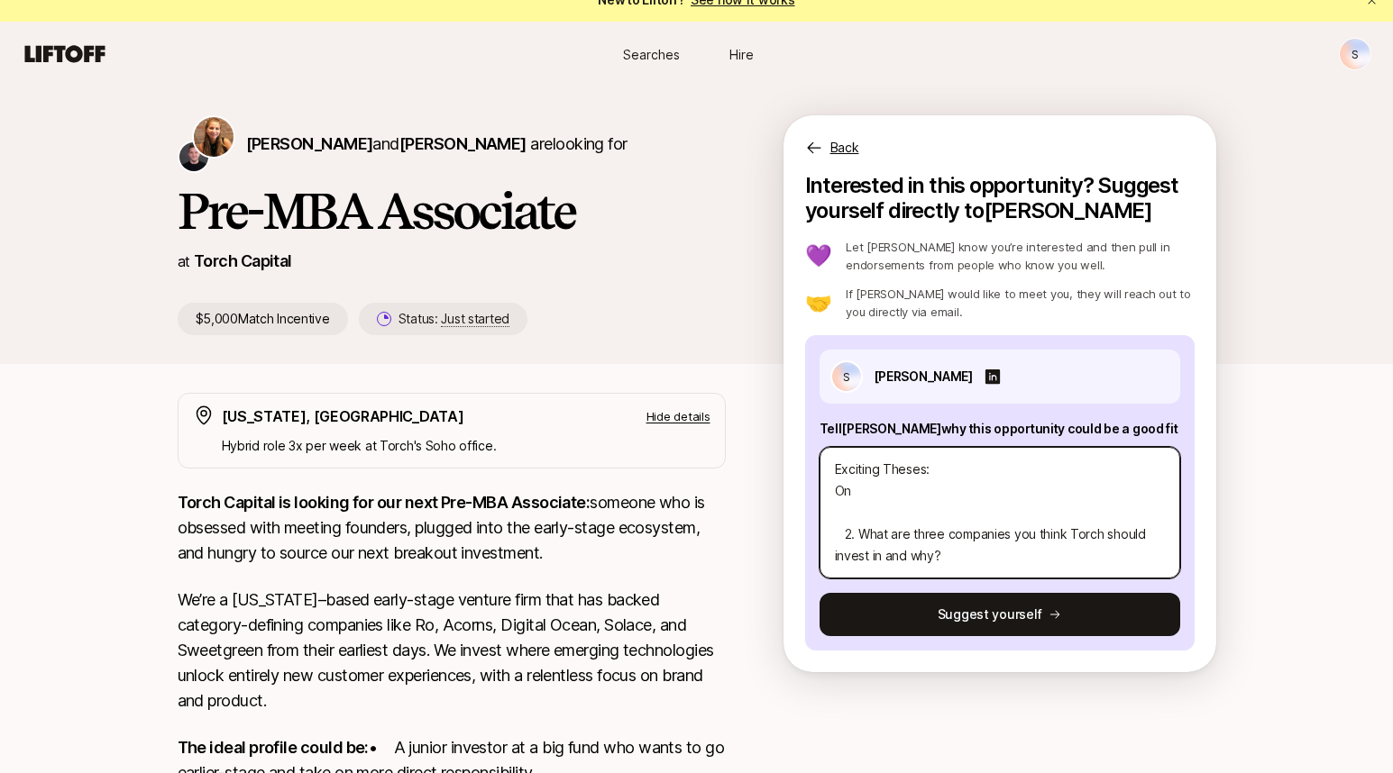
type textarea "Exciting Theses: One 2. What are three companies you think Torch should invest …"
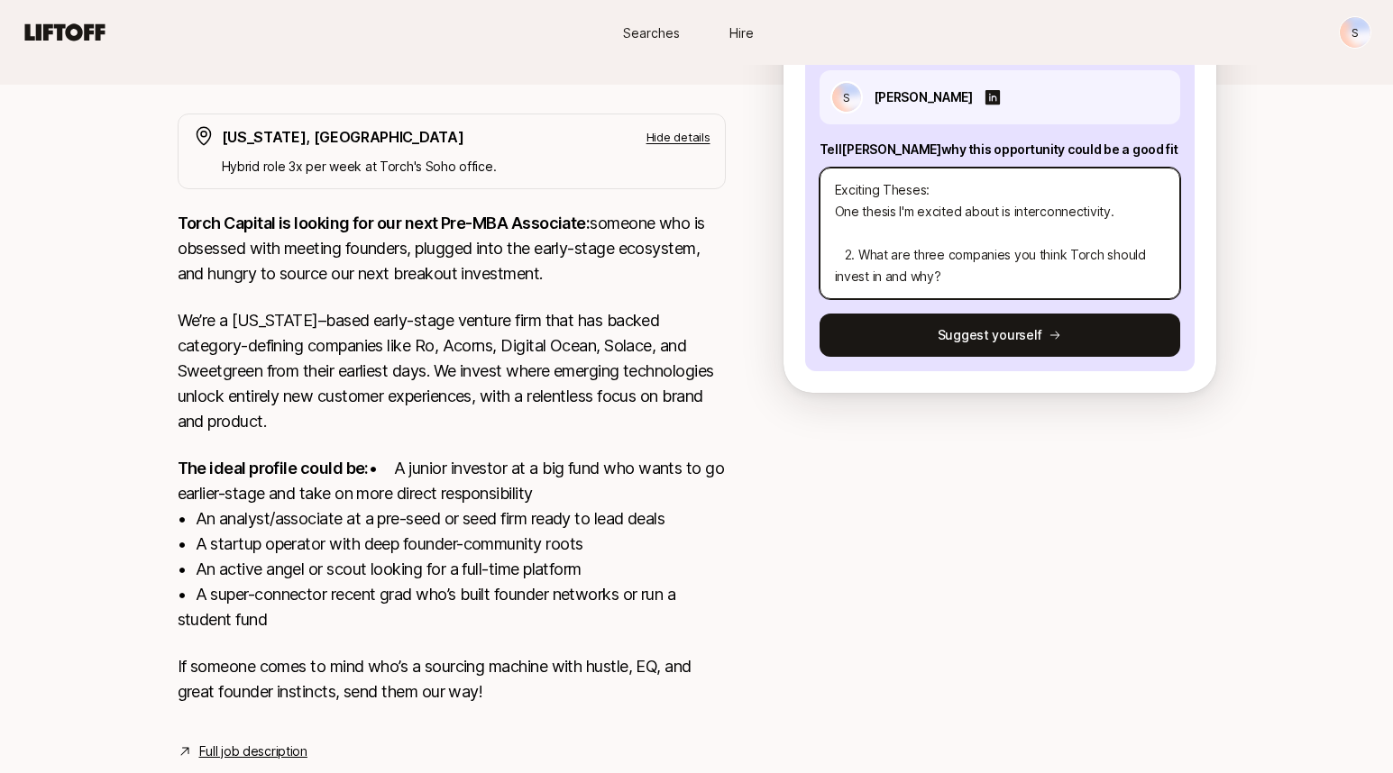
scroll to position [222, 0]
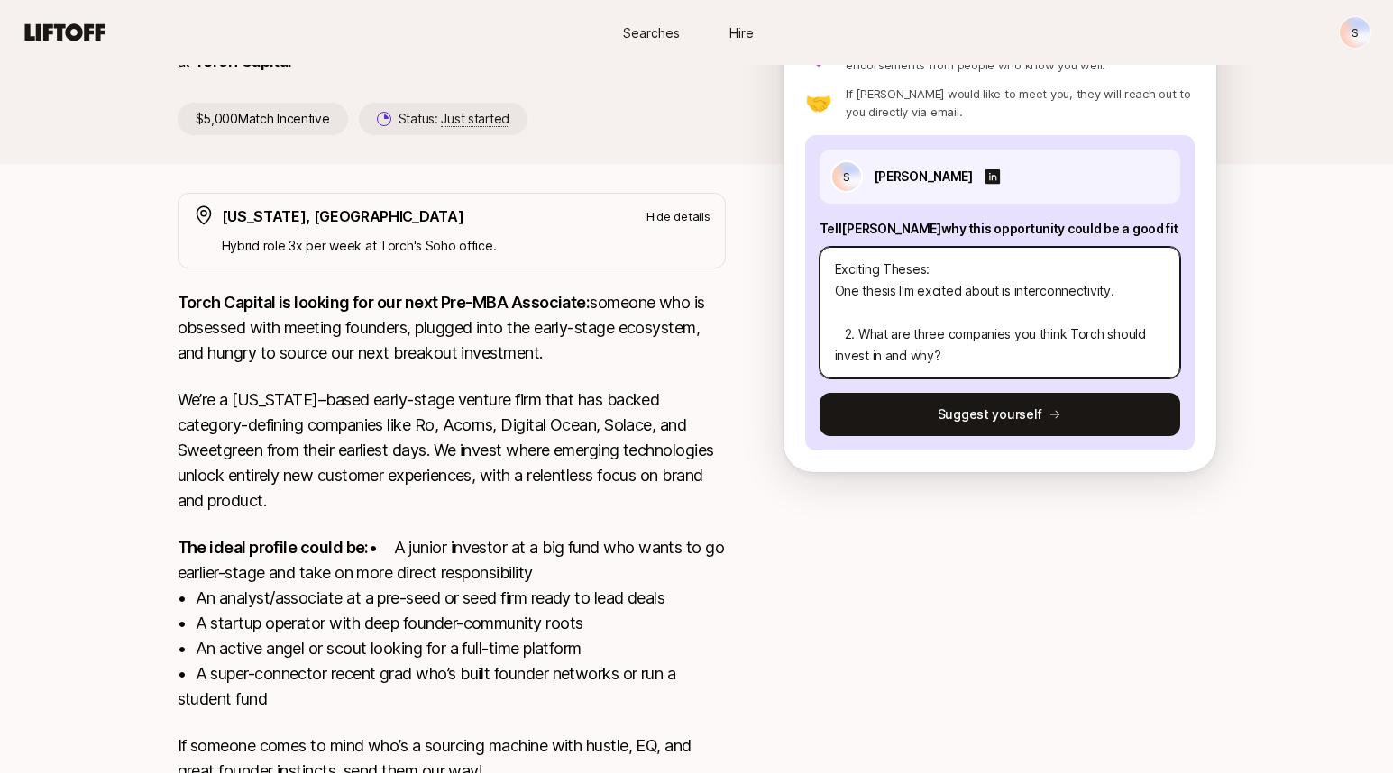
click at [1056, 352] on textarea "Exciting Theses: One thesis I'm excited about is interconnectivity. 2. What are…" at bounding box center [999, 313] width 361 height 132
